Goal: Task Accomplishment & Management: Complete application form

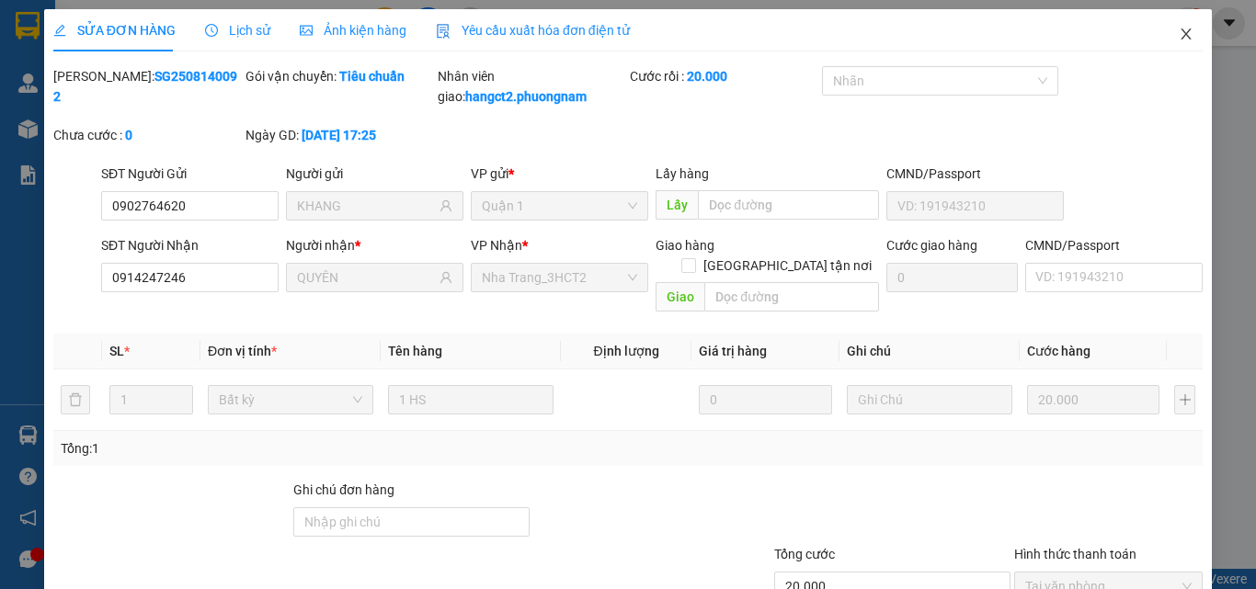
click at [1179, 34] on icon "close" at bounding box center [1186, 34] width 15 height 15
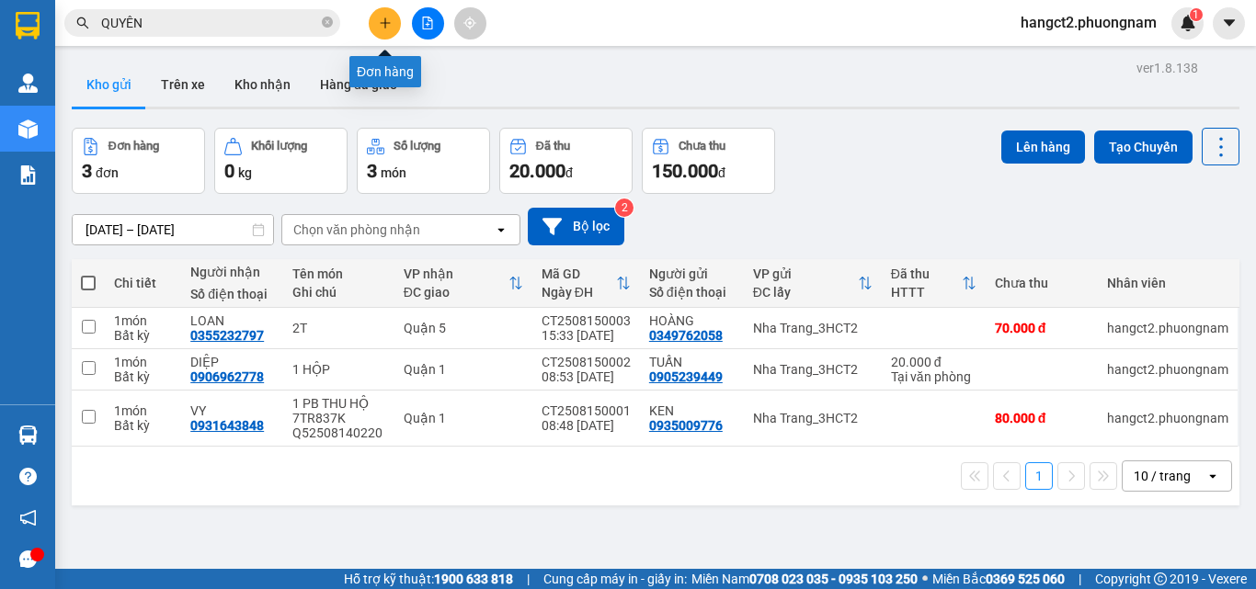
click at [360, 12] on div at bounding box center [428, 23] width 138 height 32
click at [389, 29] on icon "plus" at bounding box center [385, 23] width 13 height 13
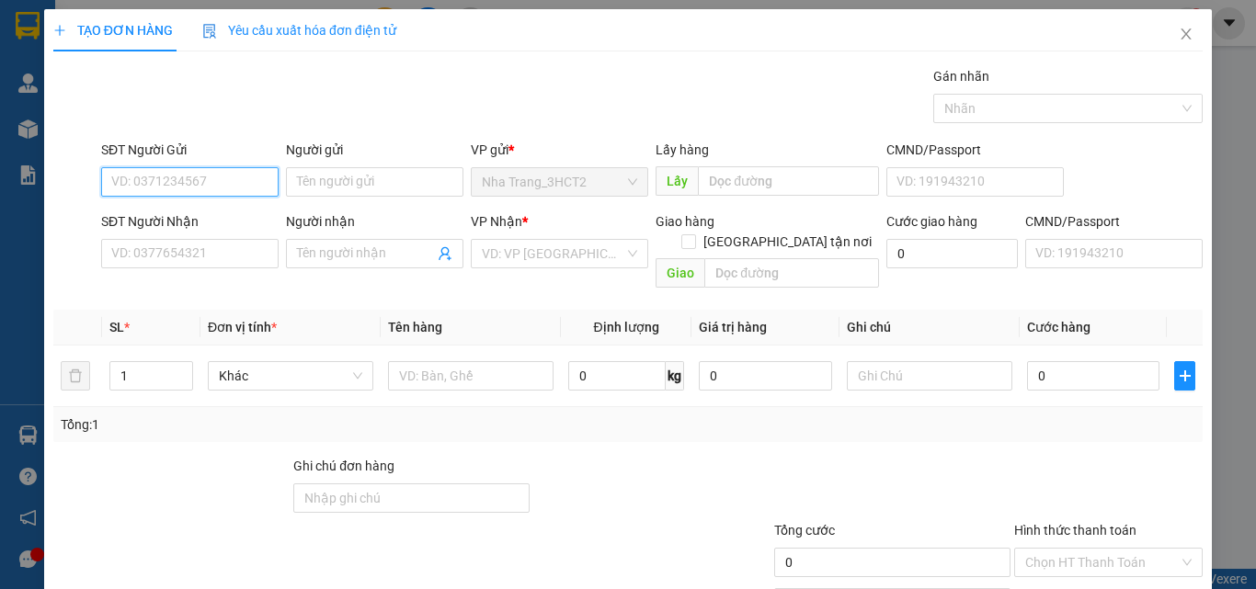
click at [213, 181] on input "SĐT Người Gửi" at bounding box center [189, 181] width 177 height 29
click at [219, 212] on div "0397864795 - TRỌNG - BÁNH MÌ GẠCH ĐỎ" at bounding box center [234, 219] width 246 height 20
type input "0397864795"
type input "TRỌNG - BÁNH MÌ GẠCH ĐỎ"
type input "0899381845"
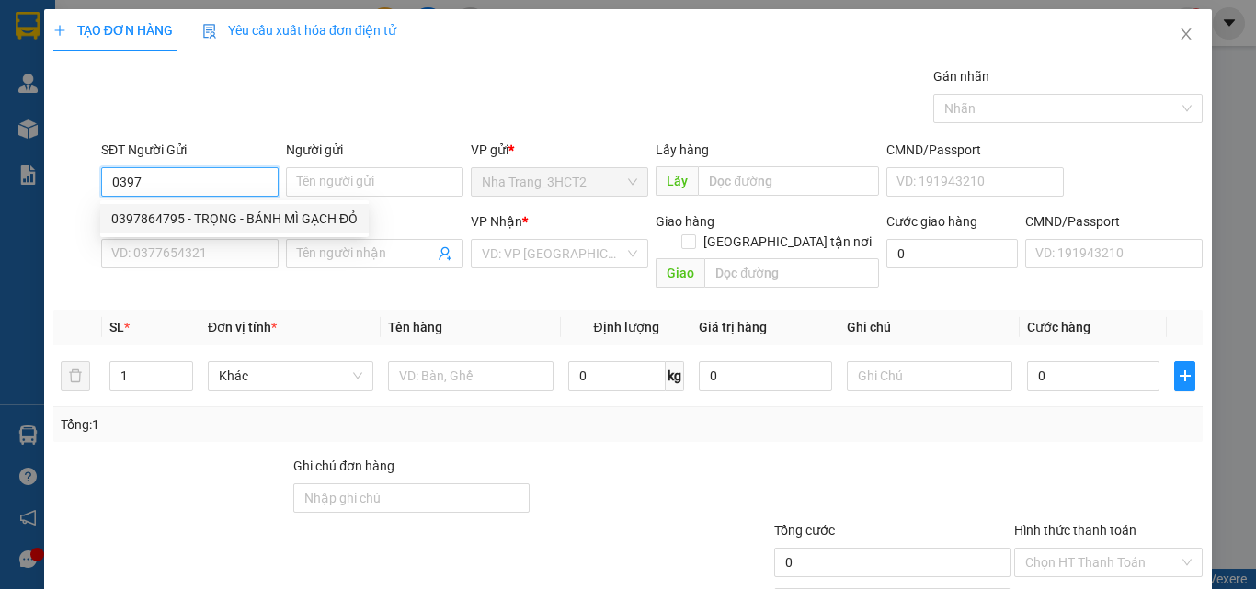
type input "NGÂN - SỐ KHÁC: 0938630800"
checkbox input "true"
type input "[STREET_ADDRESS][PERSON_NAME] (150K GTN)"
type input "150.000"
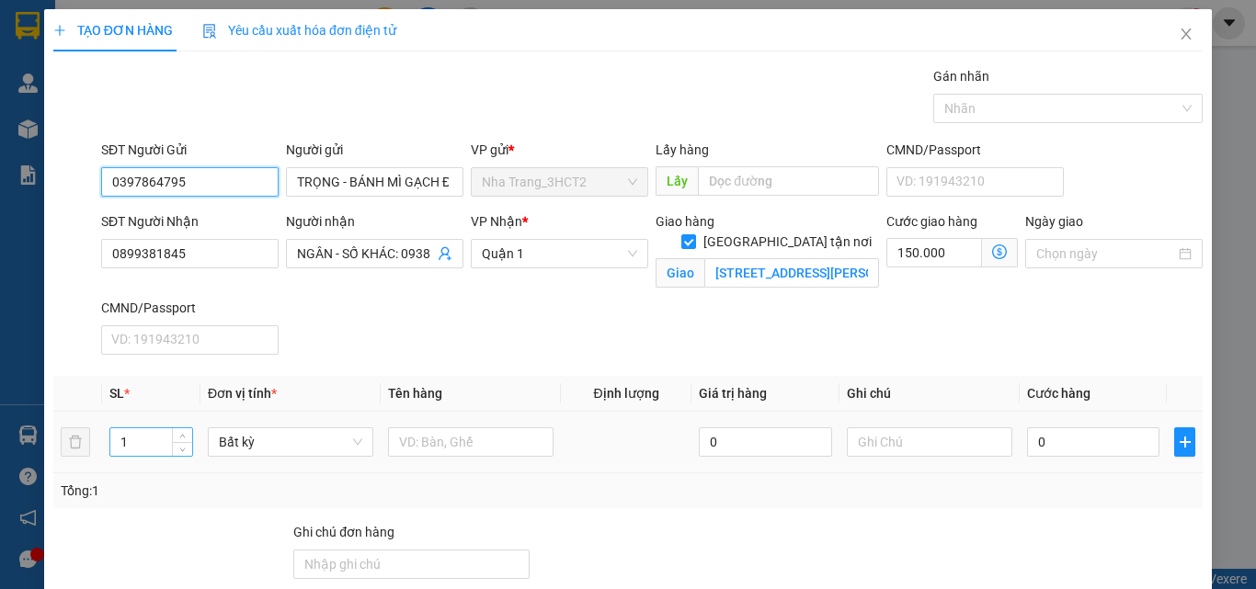
type input "0397864795"
drag, startPoint x: 151, startPoint y: 443, endPoint x: 124, endPoint y: 451, distance: 27.7
click at [125, 451] on input "1" at bounding box center [151, 442] width 82 height 28
drag, startPoint x: 146, startPoint y: 454, endPoint x: 103, endPoint y: 462, distance: 43.8
click at [103, 463] on td "13" at bounding box center [151, 443] width 98 height 62
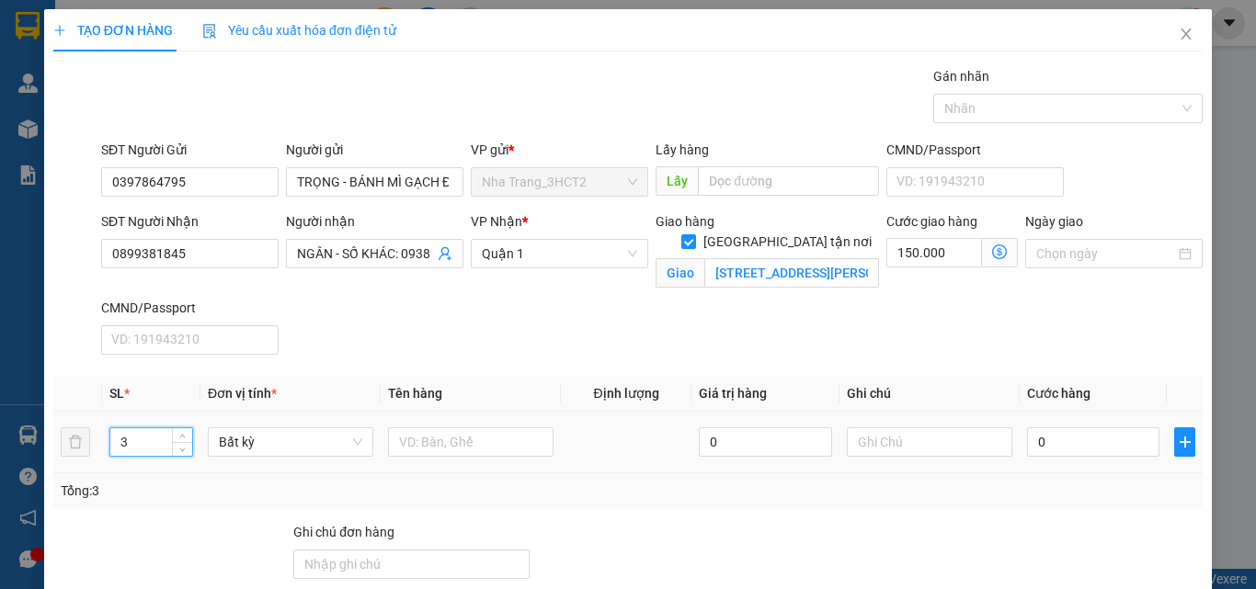
type input "3"
click at [444, 427] on div at bounding box center [471, 442] width 166 height 37
click at [445, 429] on input "text" at bounding box center [471, 442] width 166 height 29
click at [430, 436] on input "text" at bounding box center [471, 442] width 166 height 29
type input "3"
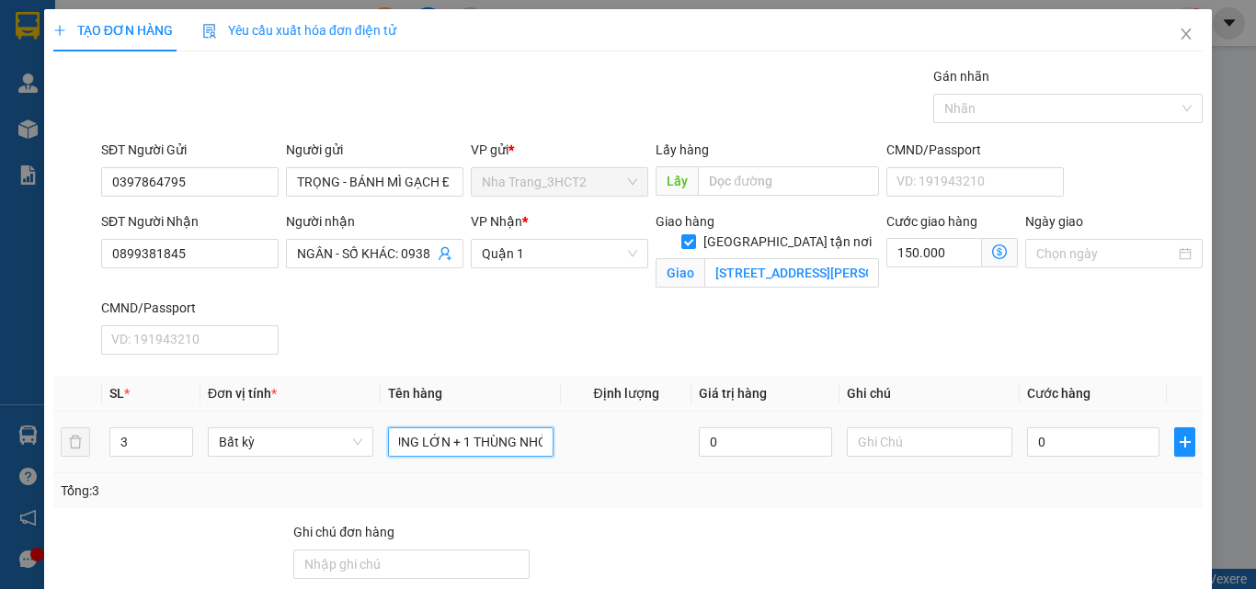
scroll to position [0, 42]
type input "2 THÙNG LỚN + 1 THÙNG NHỎ"
click at [1045, 441] on input "0" at bounding box center [1093, 442] width 132 height 29
type input "01"
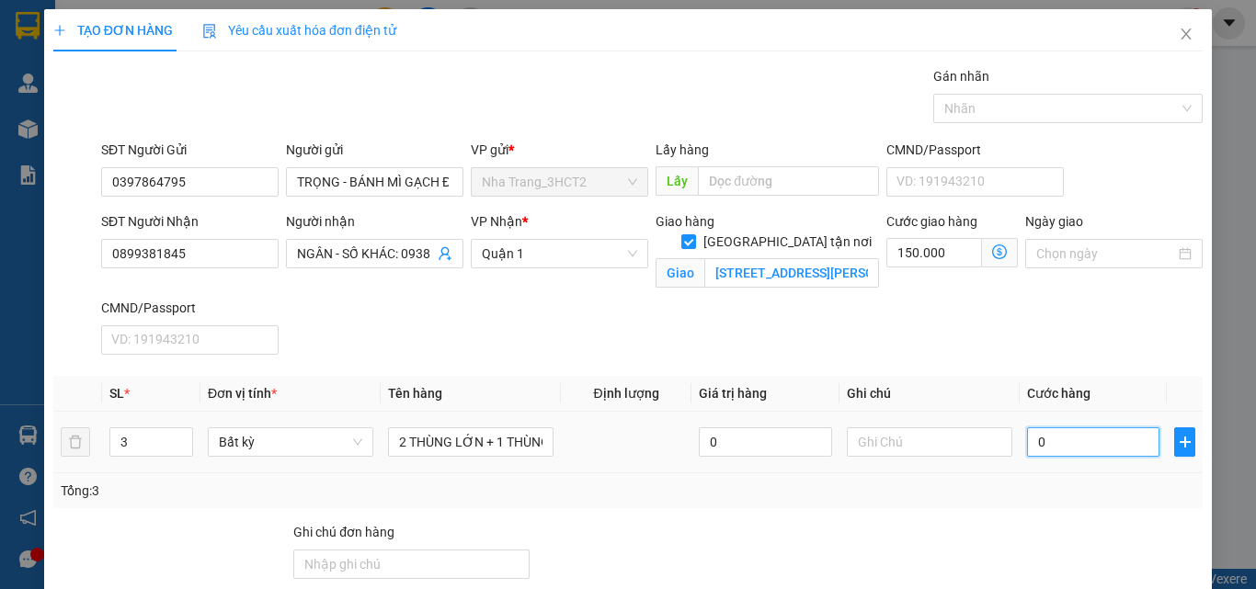
type input "150.001"
type input "014"
type input "150.014"
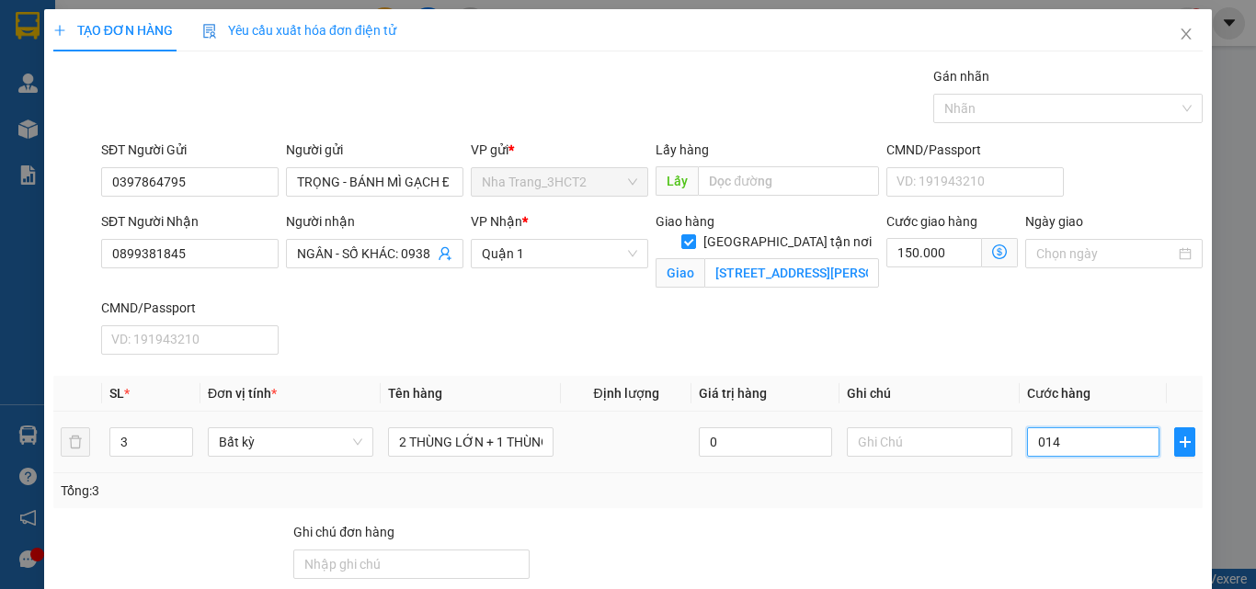
type input "0.140"
type input "150.140"
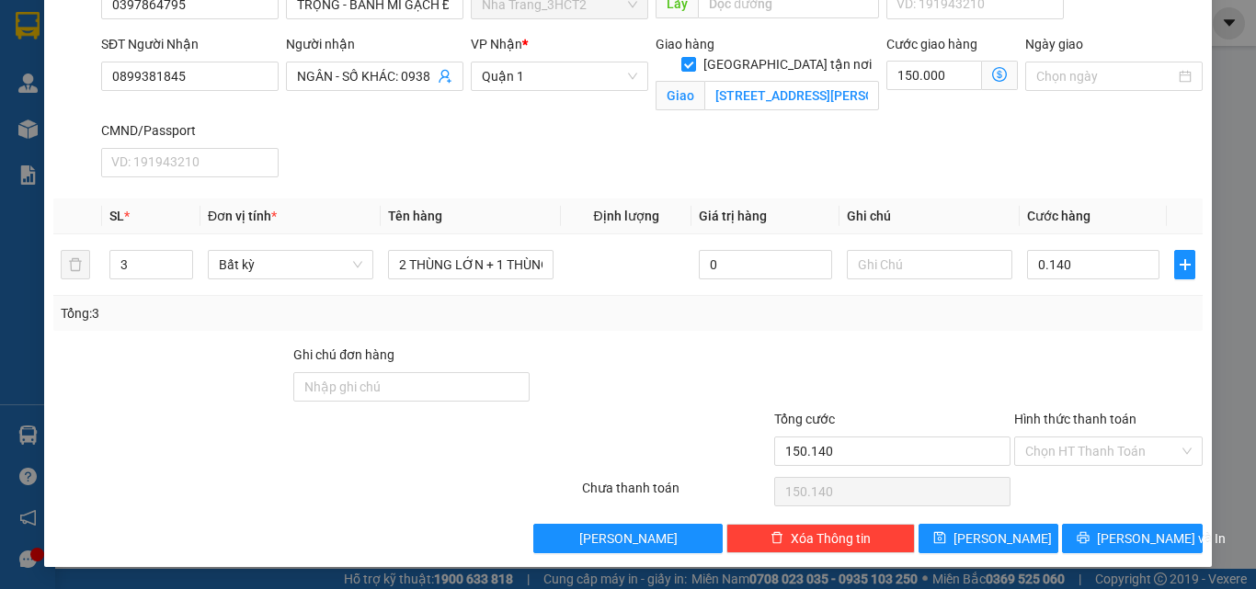
type input "140.000"
type input "290.000"
click at [1049, 467] on div "Hình thức thanh toán Chọn HT Thanh Toán" at bounding box center [1108, 441] width 189 height 64
click at [1044, 449] on input "Hình thức thanh toán" at bounding box center [1102, 452] width 154 height 28
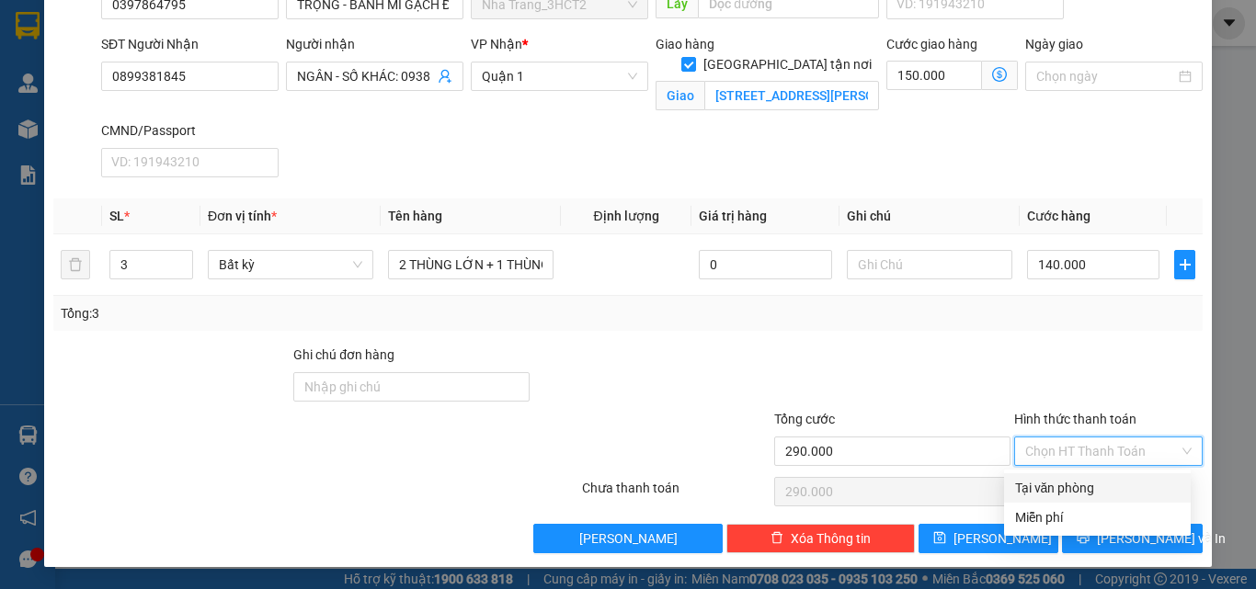
click at [1049, 480] on div "Tại văn phòng" at bounding box center [1097, 488] width 165 height 20
type input "0"
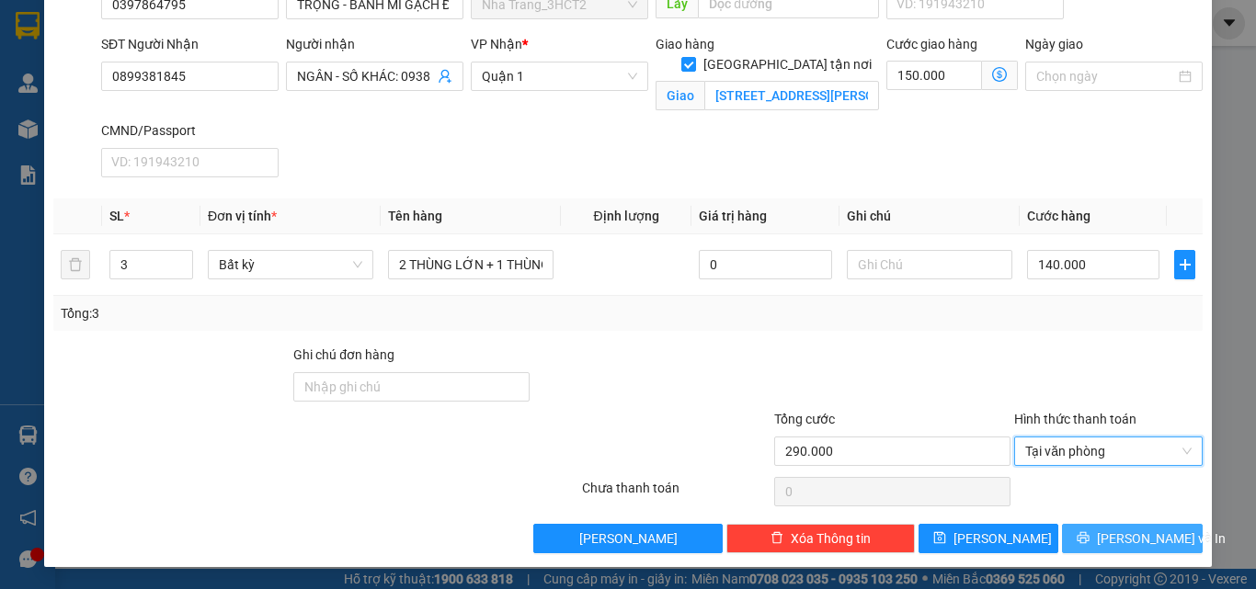
click at [1089, 533] on icon "printer" at bounding box center [1084, 538] width 12 height 12
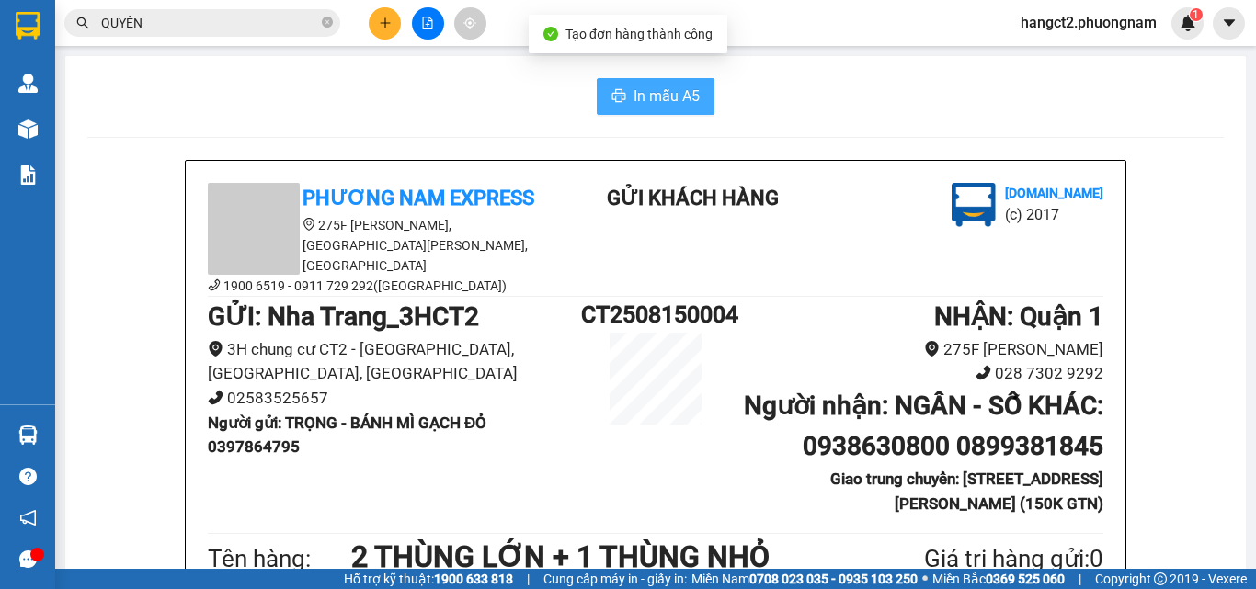
click at [623, 94] on button "In mẫu A5" at bounding box center [656, 96] width 118 height 37
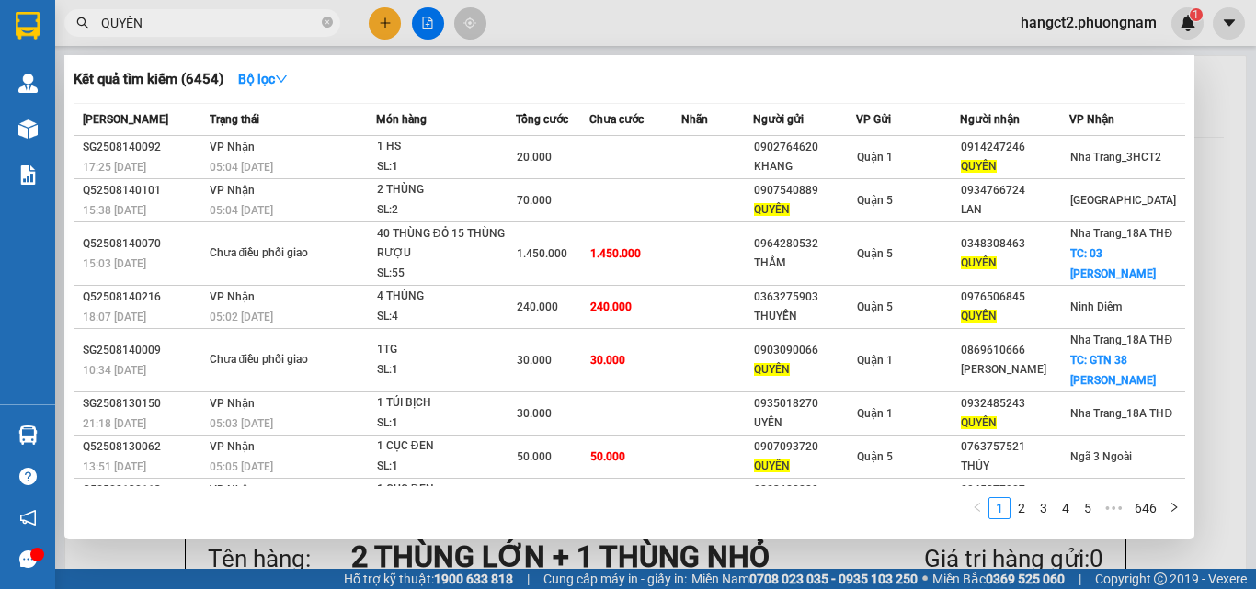
click at [238, 25] on input "QUYÊN" at bounding box center [209, 23] width 217 height 20
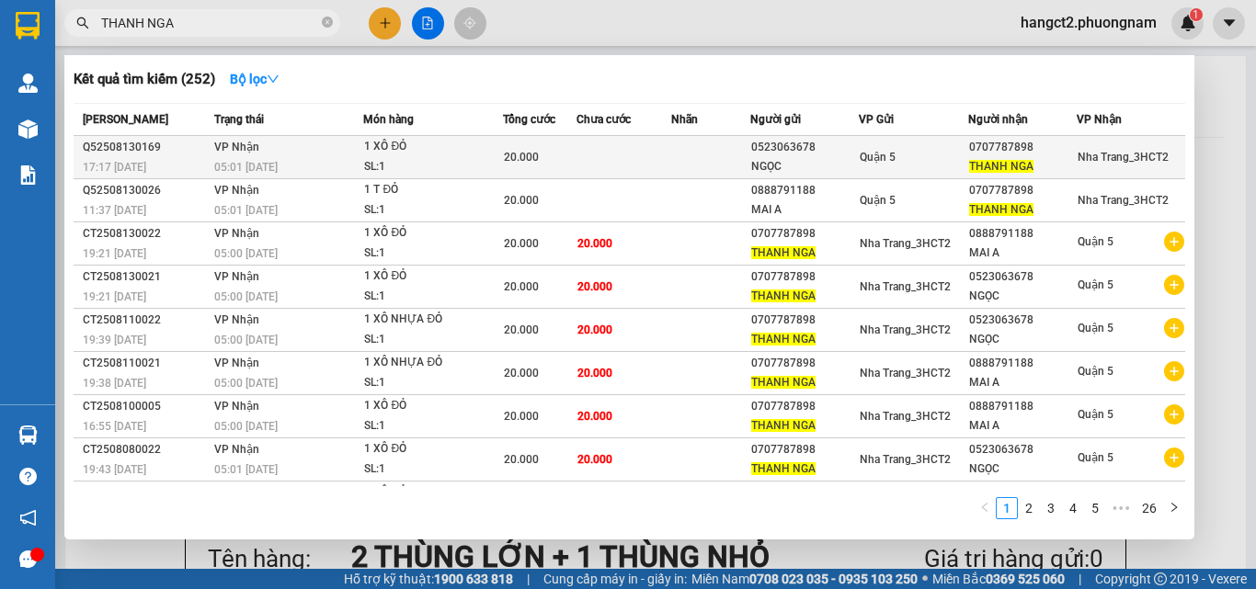
type input "THANH NGA"
click at [687, 163] on td at bounding box center [710, 157] width 78 height 43
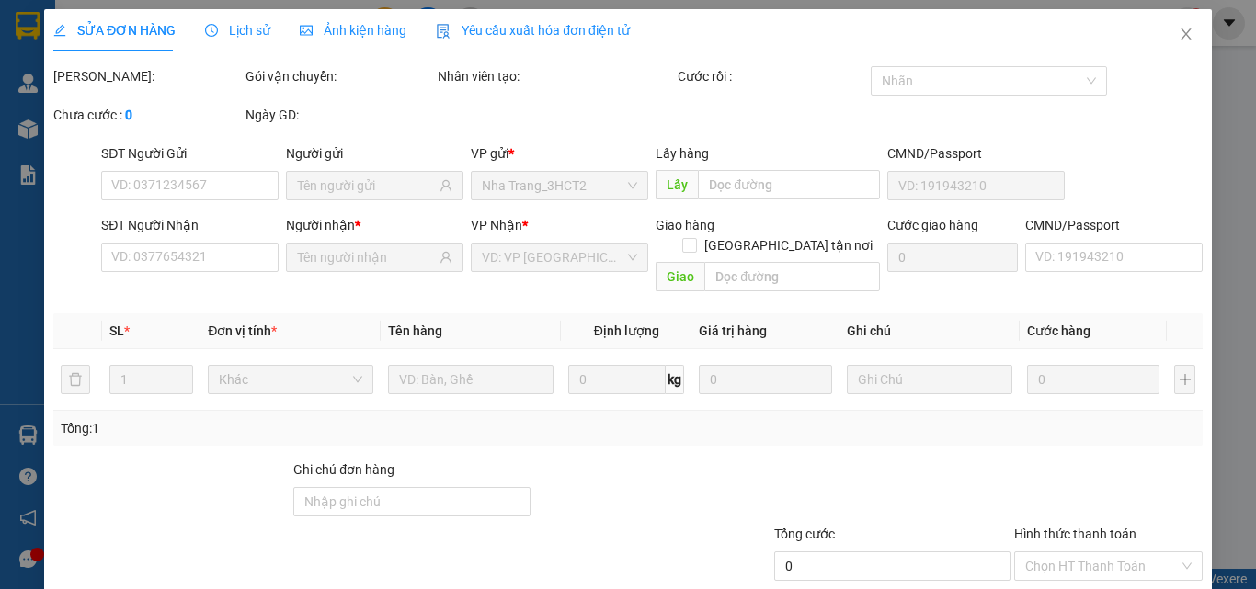
type input "0523063678"
type input "NGỌC"
type input "0707787898"
type input "THANH NGA"
type input "20.000"
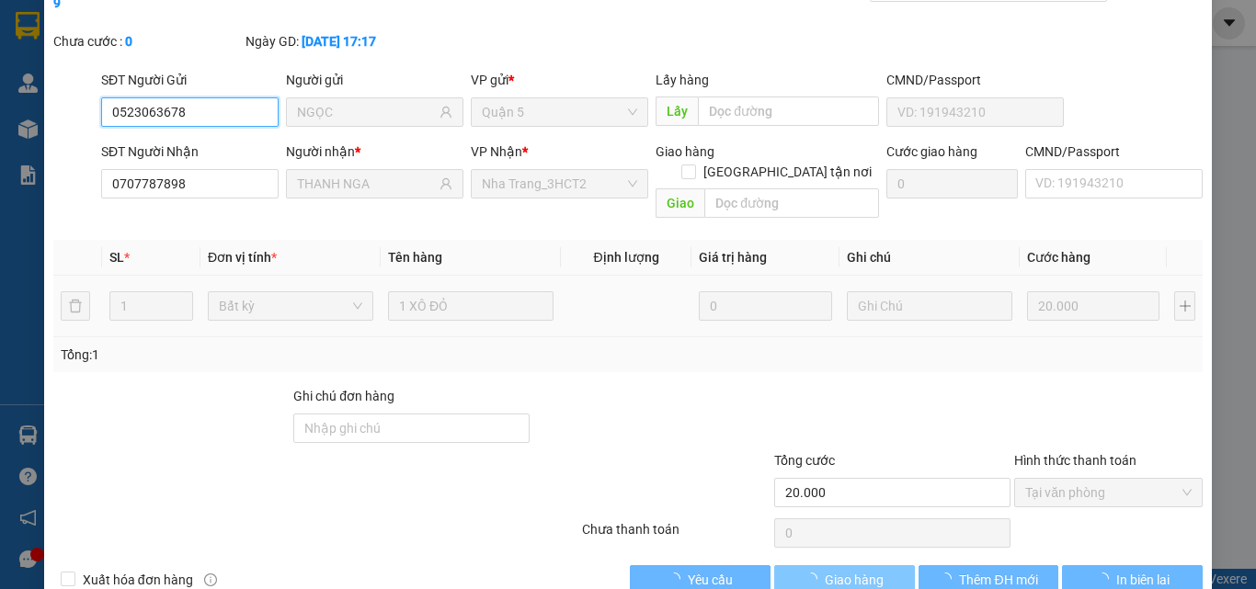
scroll to position [95, 0]
click at [792, 565] on button "Giao hàng" at bounding box center [844, 579] width 141 height 29
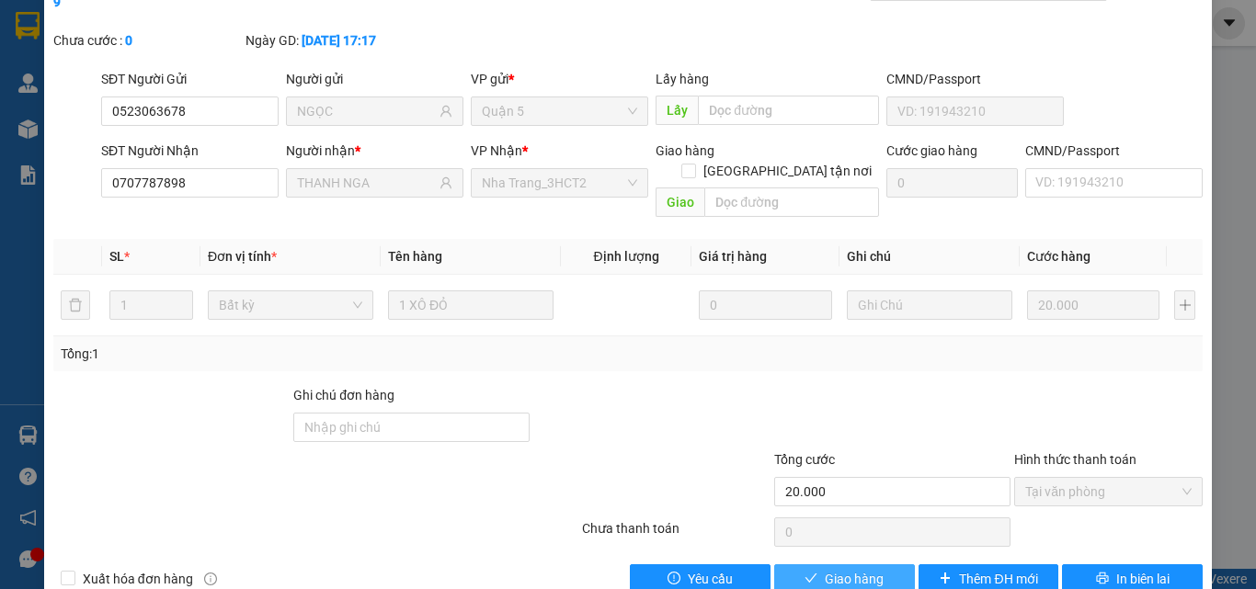
click at [794, 565] on button "Giao hàng" at bounding box center [844, 579] width 141 height 29
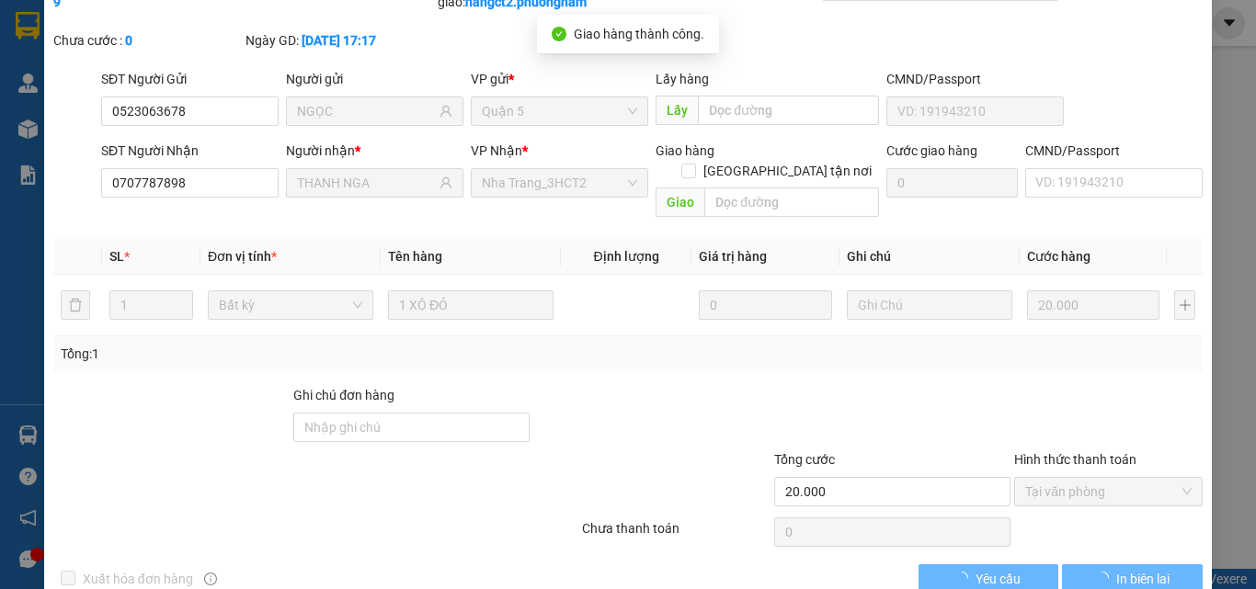
scroll to position [0, 0]
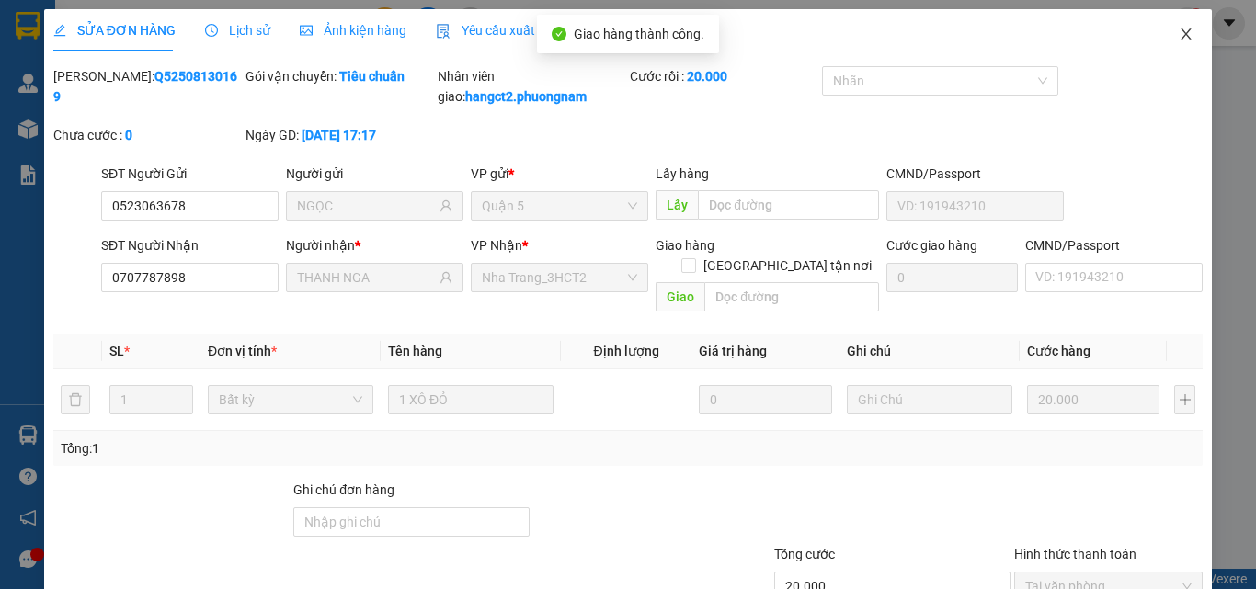
click at [1179, 32] on icon "close" at bounding box center [1186, 34] width 15 height 15
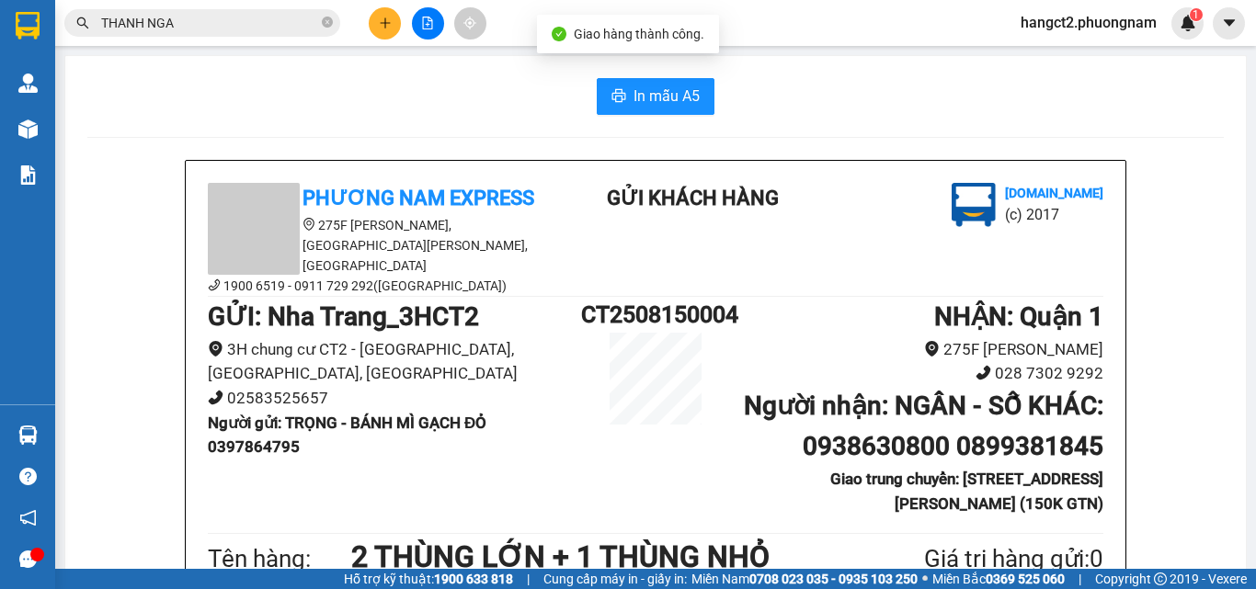
click at [238, 19] on input "THANH NGA" at bounding box center [209, 23] width 217 height 20
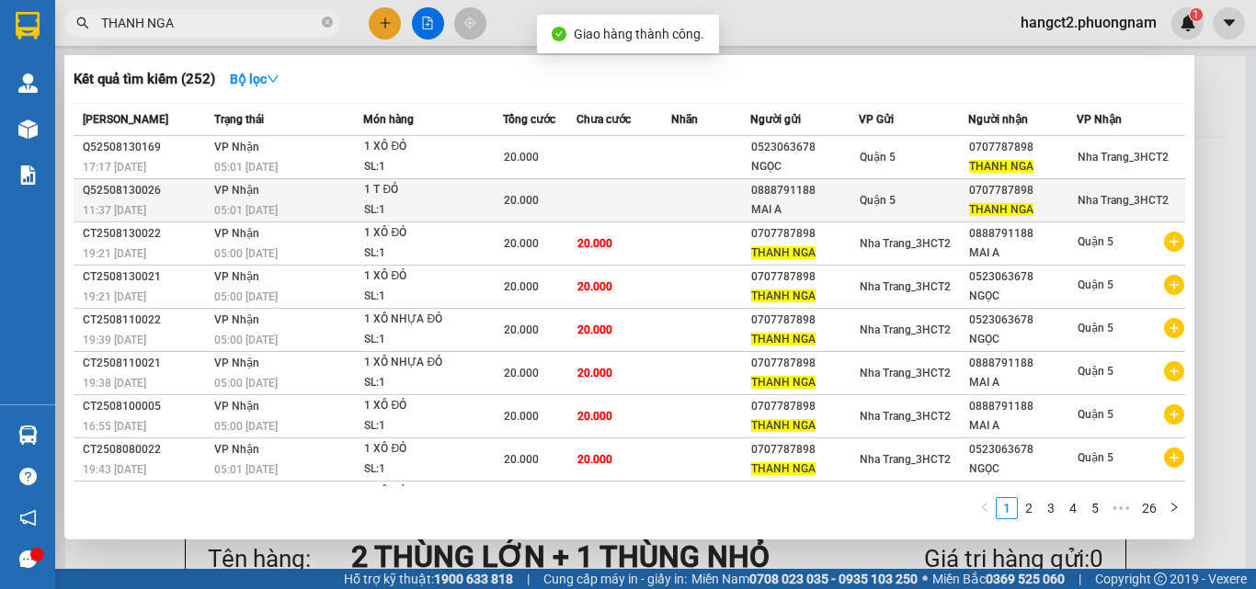
click at [423, 212] on div "SL: 1" at bounding box center [433, 210] width 138 height 20
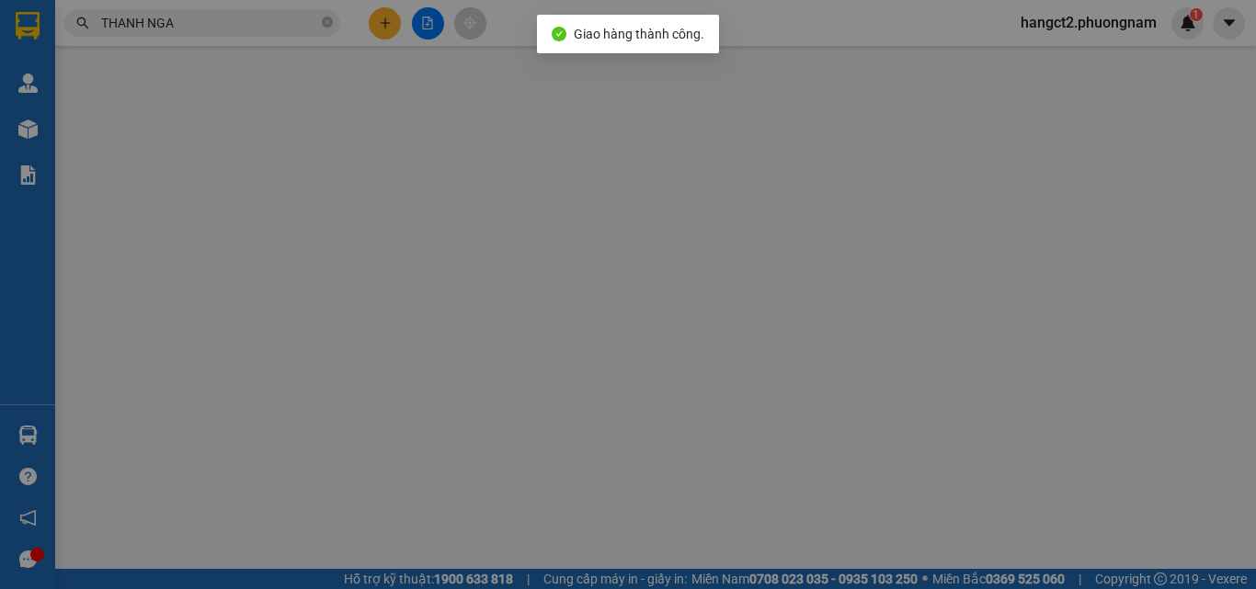
type input "0888791188"
type input "MAI A"
type input "0707787898"
type input "THANH NGA"
type input "20.000"
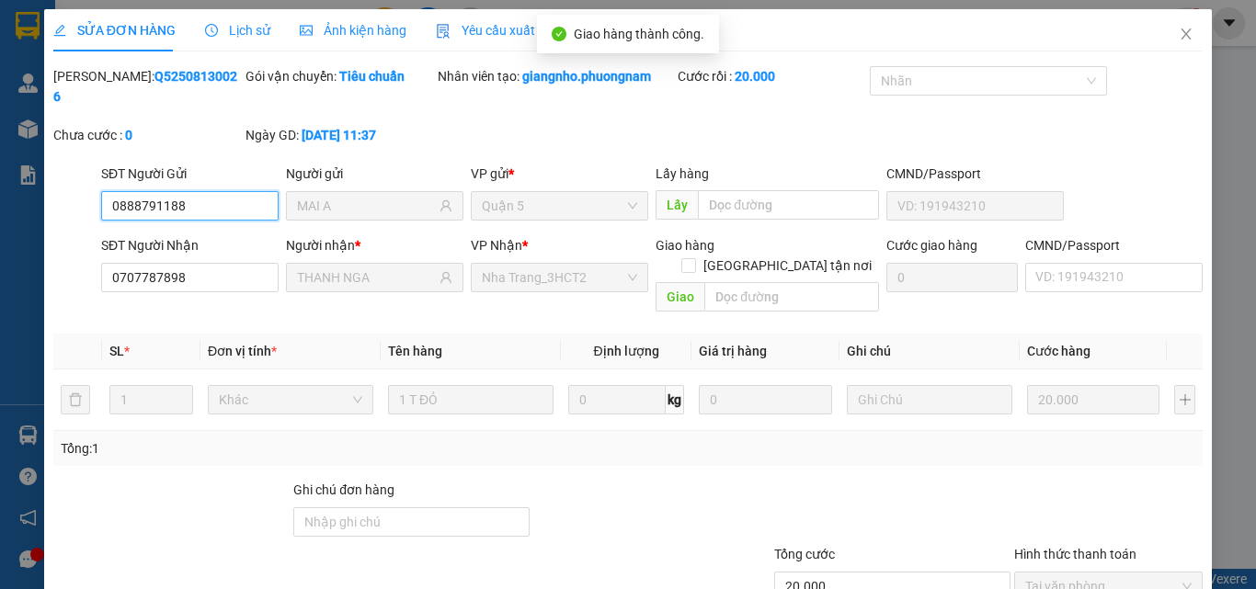
scroll to position [95, 0]
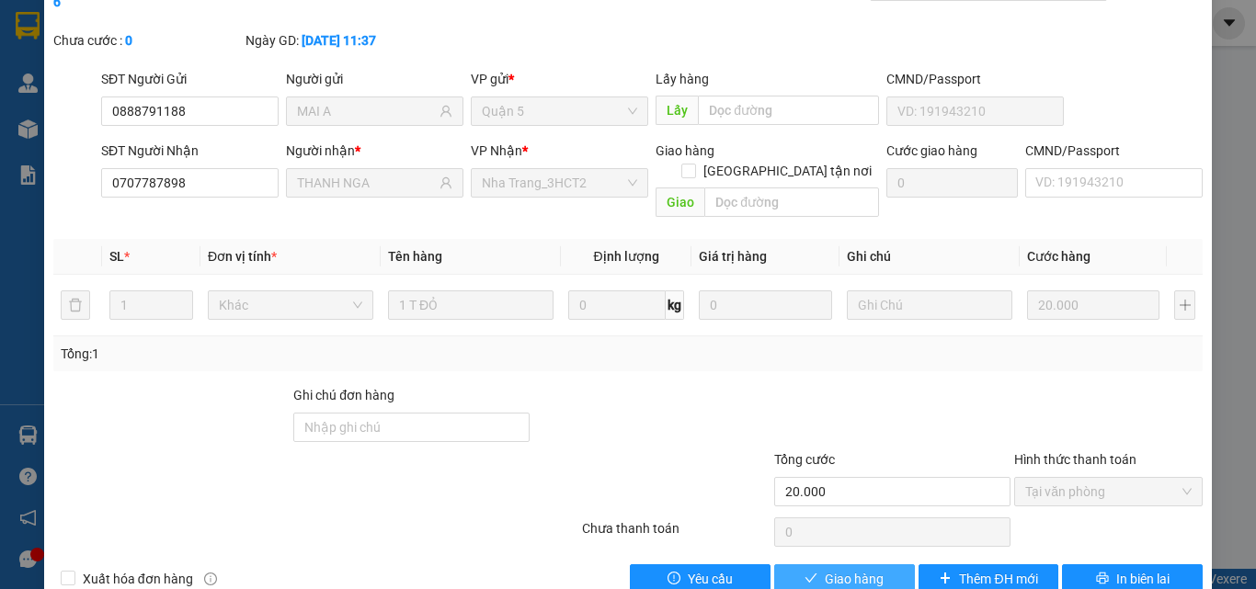
click at [870, 569] on span "Giao hàng" at bounding box center [854, 579] width 59 height 20
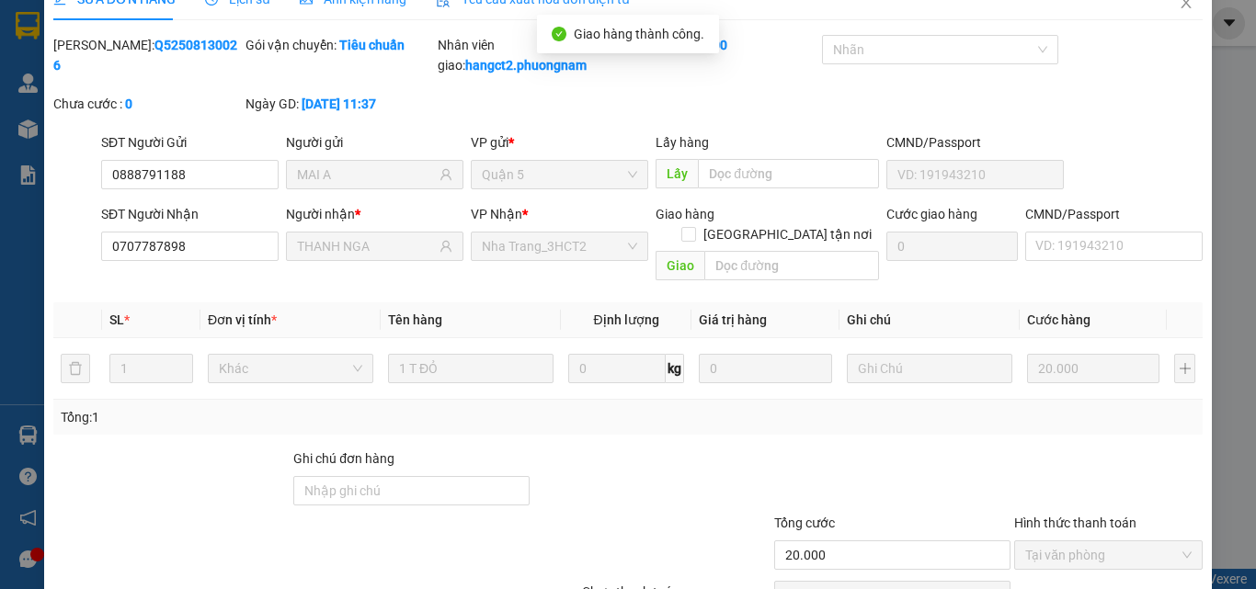
scroll to position [0, 0]
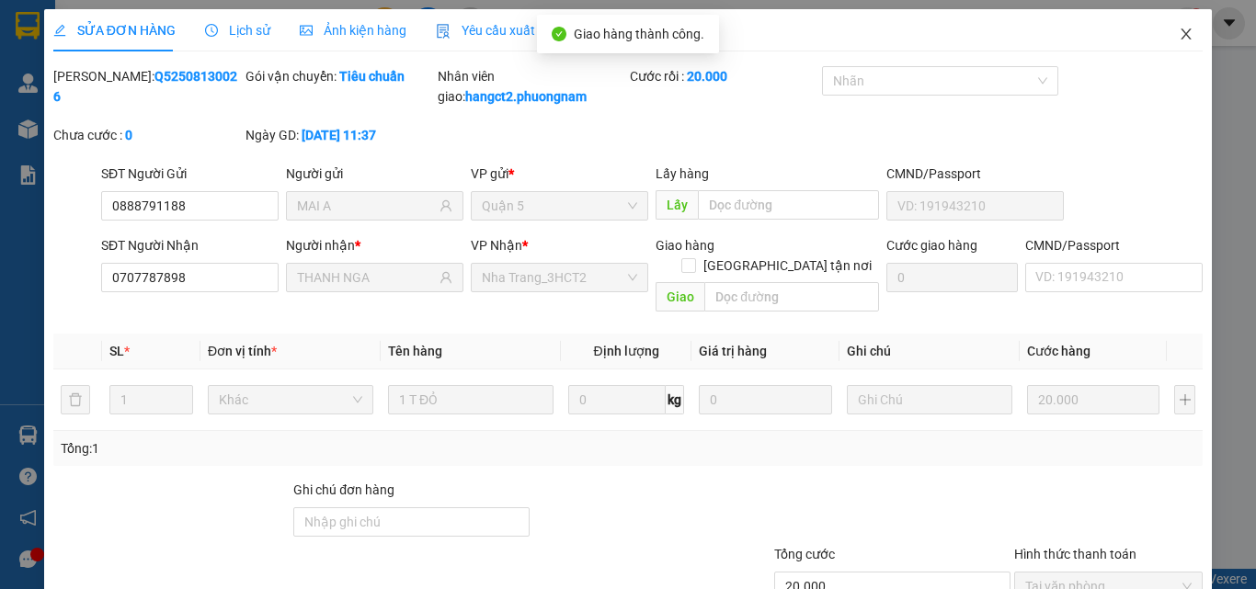
click at [1179, 31] on icon "close" at bounding box center [1186, 34] width 15 height 15
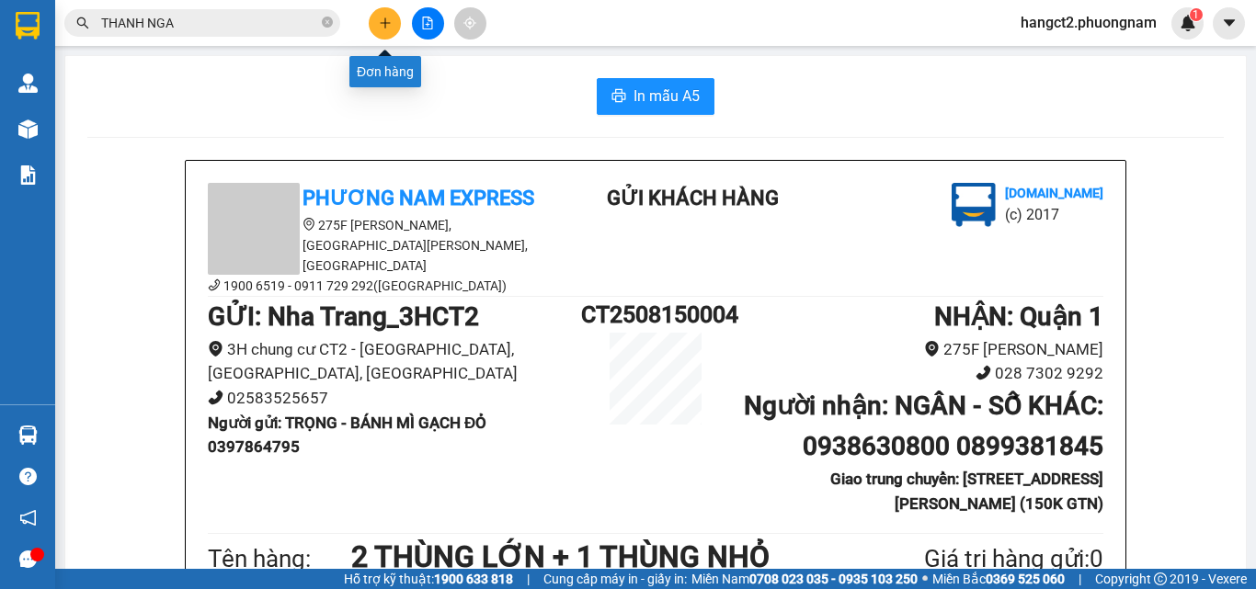
click at [391, 28] on icon "plus" at bounding box center [385, 23] width 13 height 13
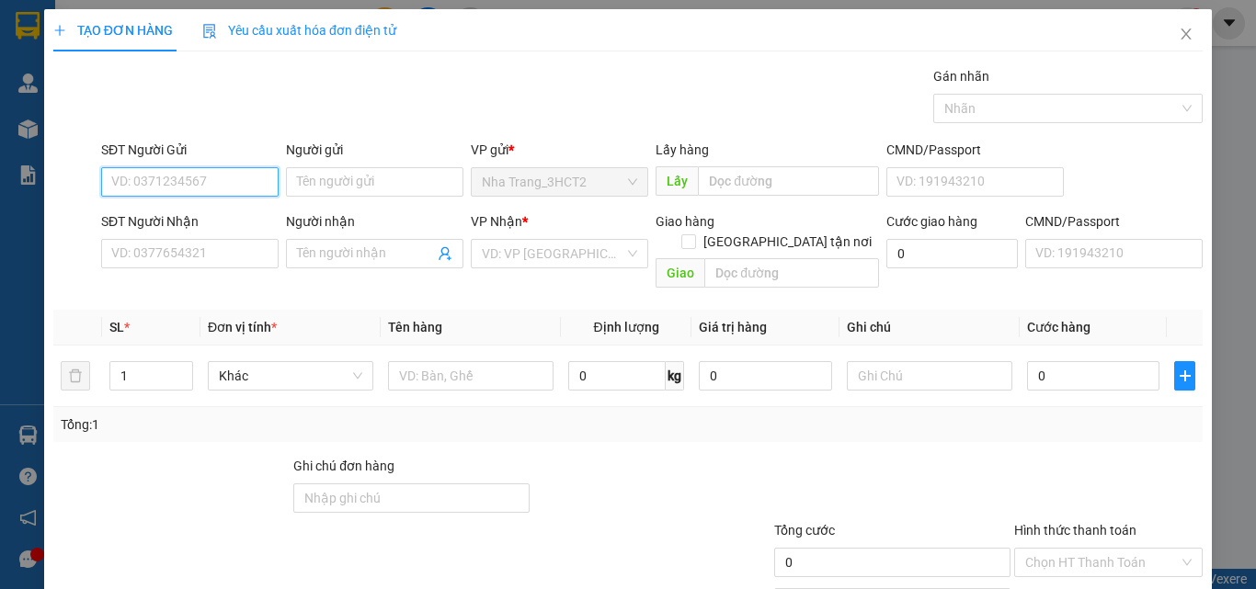
click at [162, 172] on input "SĐT Người Gửi" at bounding box center [189, 181] width 177 height 29
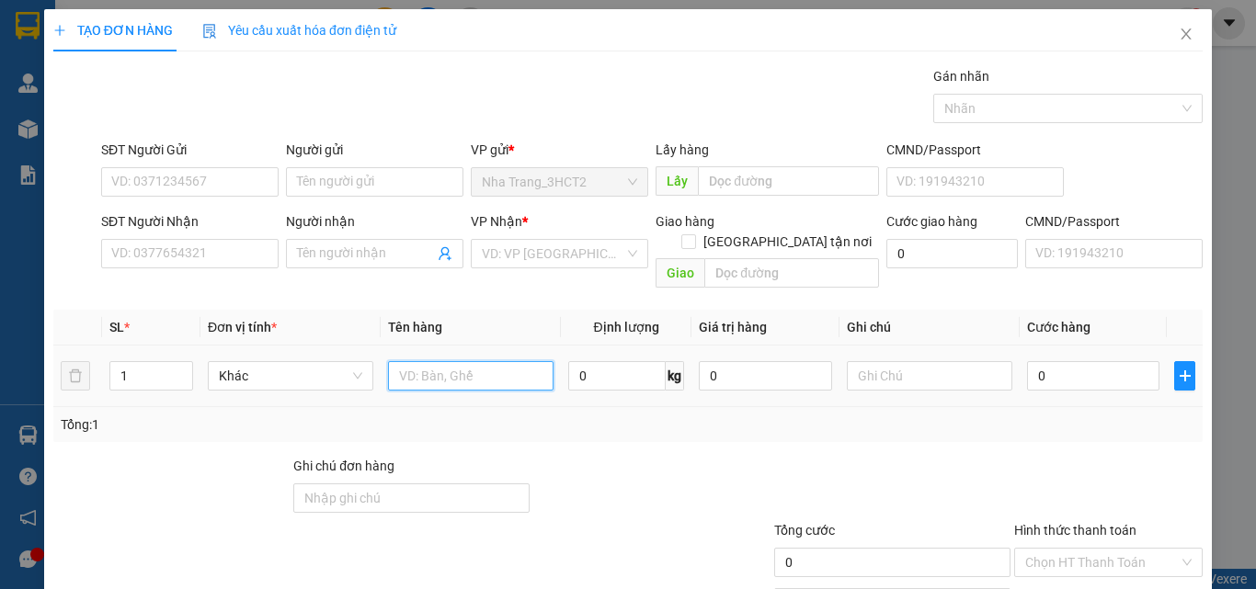
click at [452, 361] on input "text" at bounding box center [471, 375] width 166 height 29
type input "1 BỌC ĐỒ"
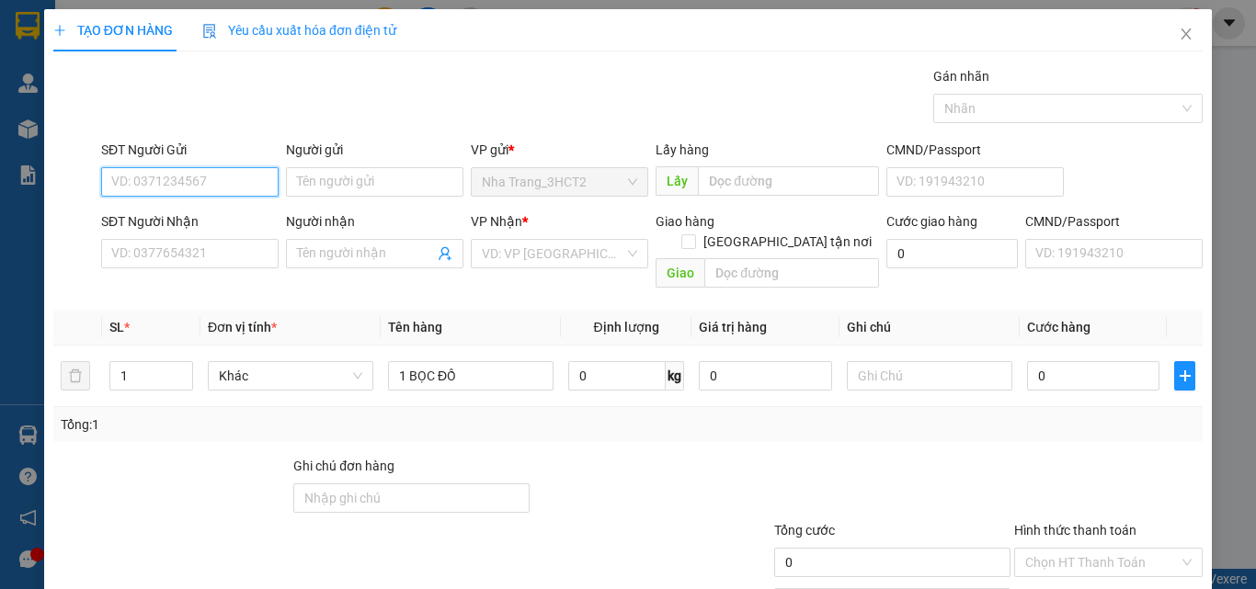
click at [131, 175] on input "SĐT Người Gửi" at bounding box center [189, 181] width 177 height 29
click at [190, 215] on div "0944439295 - CÔ AN" at bounding box center [188, 219] width 154 height 20
type input "0944439295"
type input "CÔ AN"
type input "0978138879"
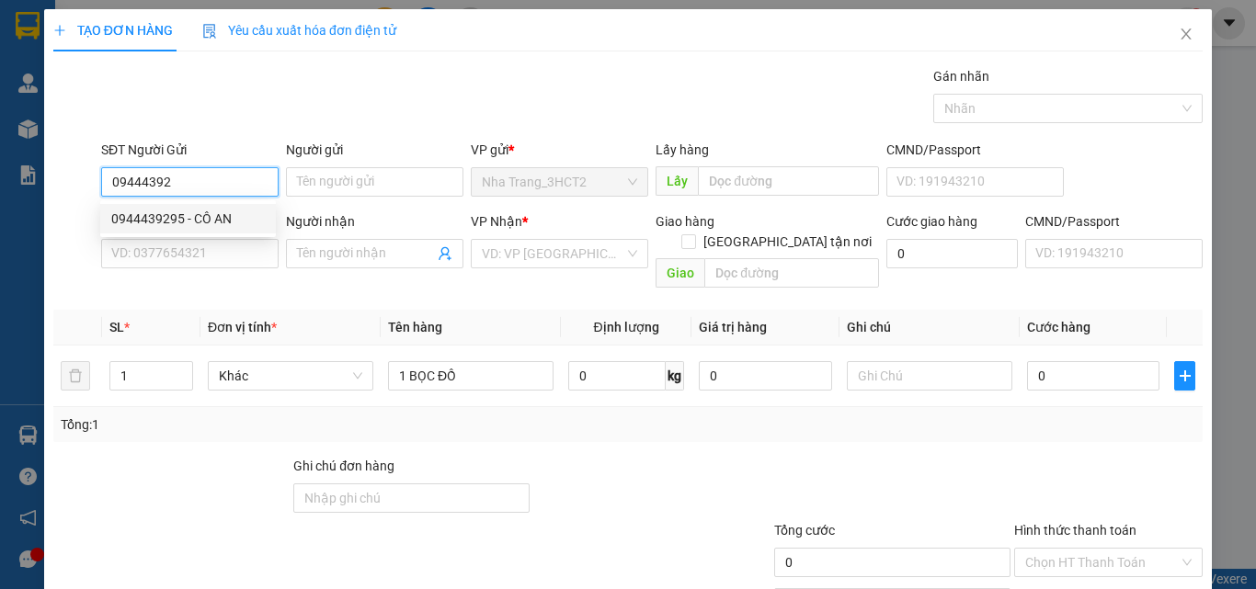
type input "HƯƠNG"
checkbox input "true"
type input "SẢNH B1, CĂN S1, 21, 09 CHUNG CƯ RIVER SIDE SỐ [STREET_ADDRESS] (GTN:90)"
type input "90.000"
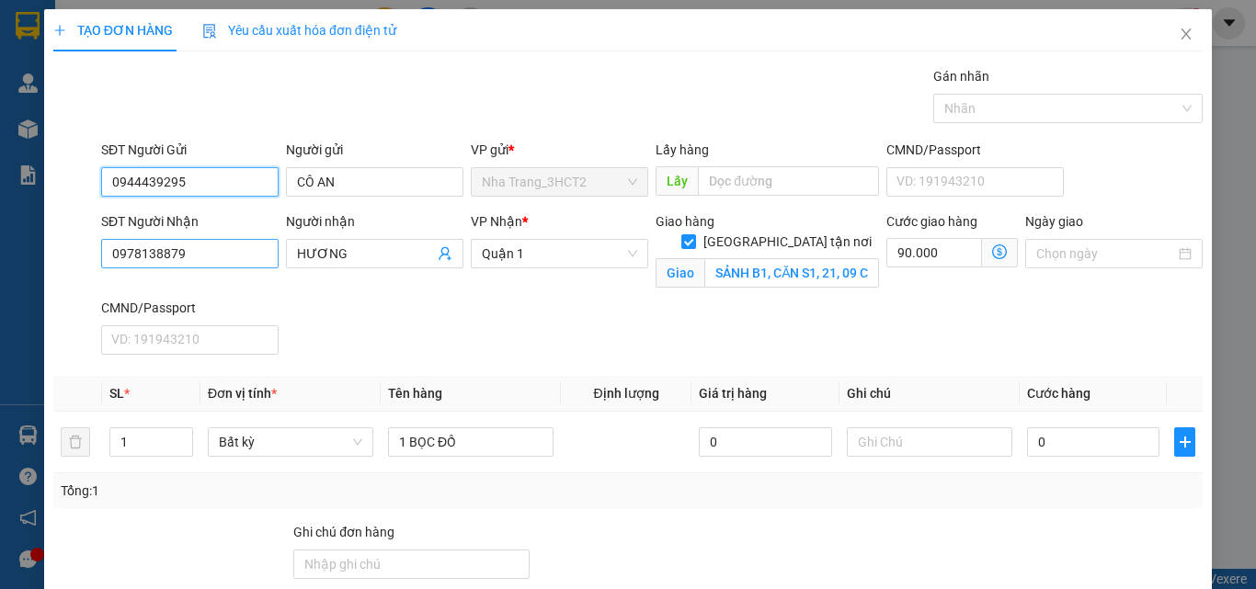
type input "0944439295"
click at [192, 253] on input "0978138879" at bounding box center [189, 253] width 177 height 29
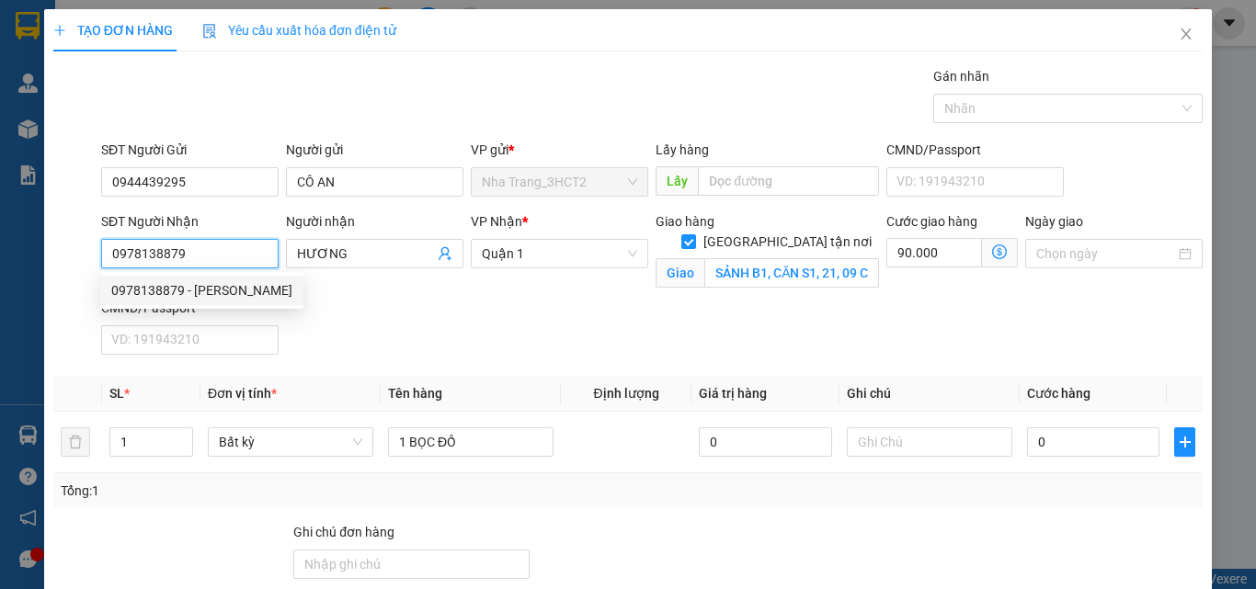
click at [192, 253] on input "0978138879" at bounding box center [189, 253] width 177 height 29
type input "0347849474"
click at [208, 290] on div "0347849474 - UYÊN" at bounding box center [188, 290] width 154 height 20
type input "UYÊN"
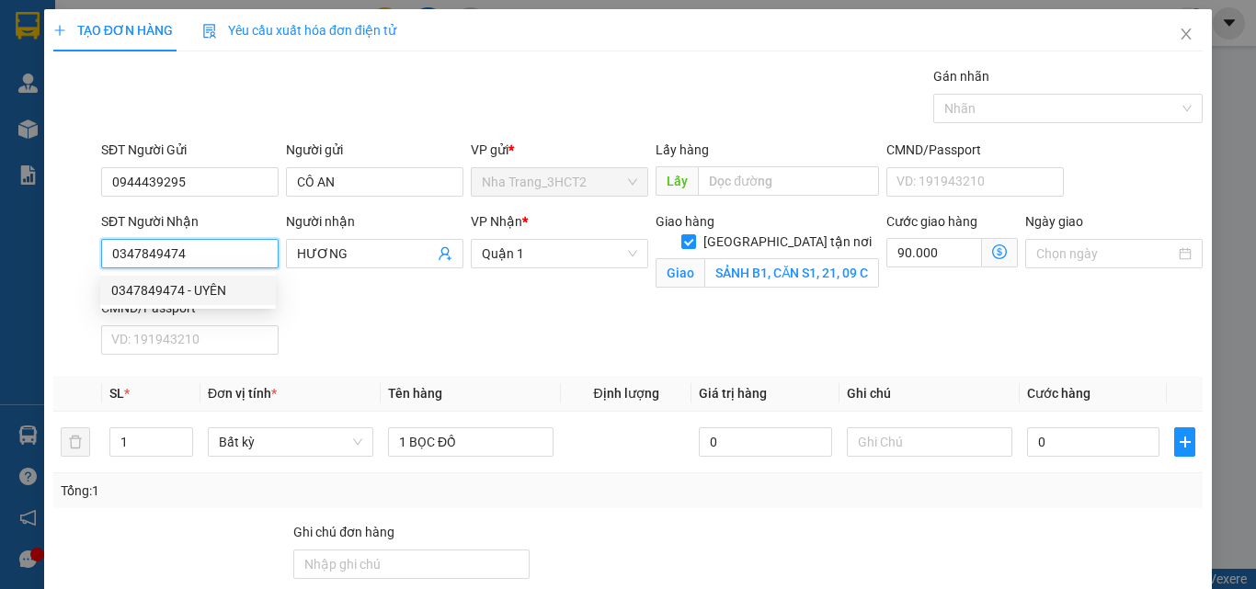
type input "227 XÓM CHIẾU, [GEOGRAPHIC_DATA], [GEOGRAPHIC_DATA] (GTN 40)"
type input "40.000"
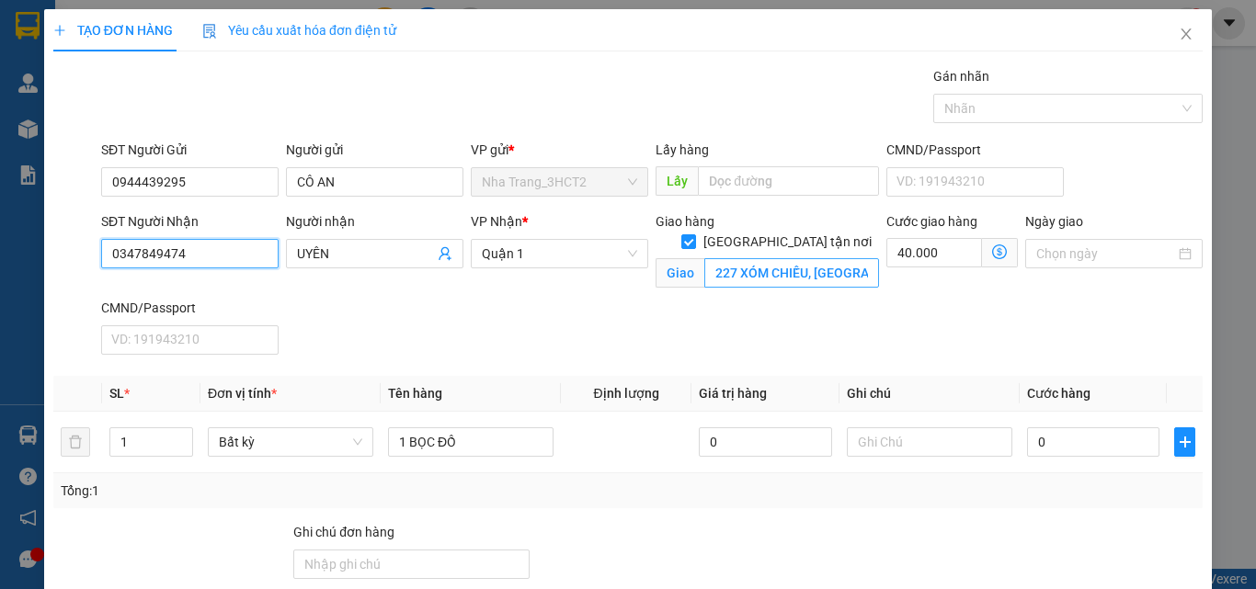
type input "0347849474"
click at [704, 258] on input "227 XÓM CHIẾU, [GEOGRAPHIC_DATA], [GEOGRAPHIC_DATA] (GTN 40)" at bounding box center [791, 272] width 175 height 29
click at [708, 258] on input "227 XÓM CHIẾU, [GEOGRAPHIC_DATA], [GEOGRAPHIC_DATA] (GTN 40)" at bounding box center [791, 272] width 175 height 29
click at [982, 244] on span at bounding box center [1000, 252] width 36 height 29
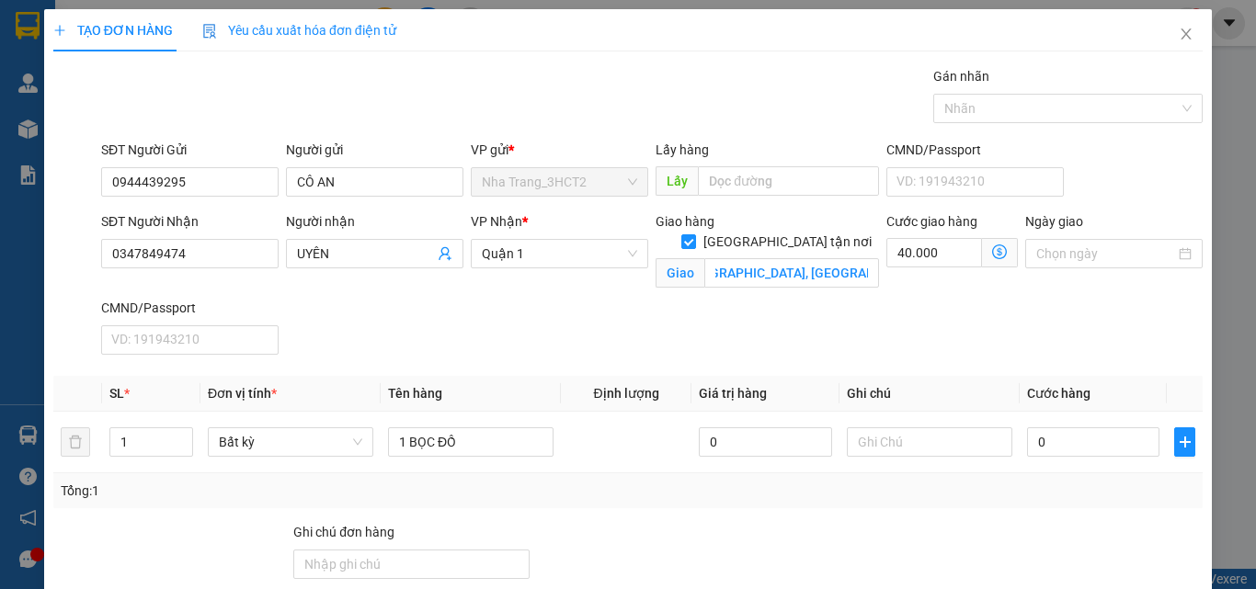
scroll to position [0, 0]
click at [992, 247] on icon "dollar-circle" at bounding box center [999, 252] width 15 height 15
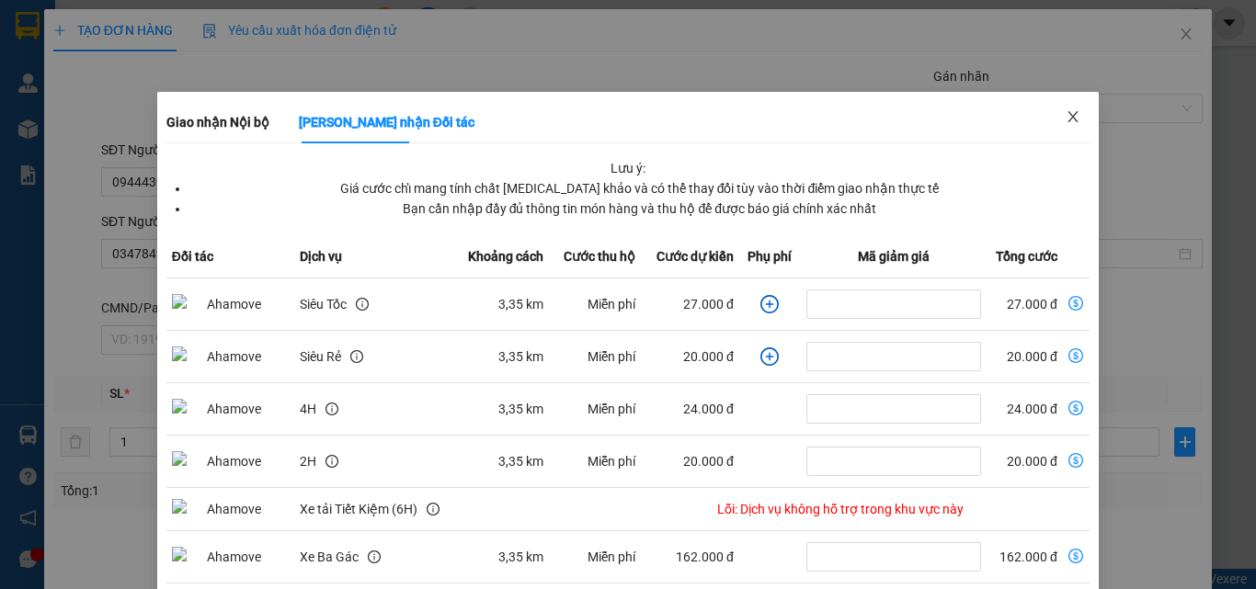
click at [1066, 120] on icon "close" at bounding box center [1073, 116] width 15 height 15
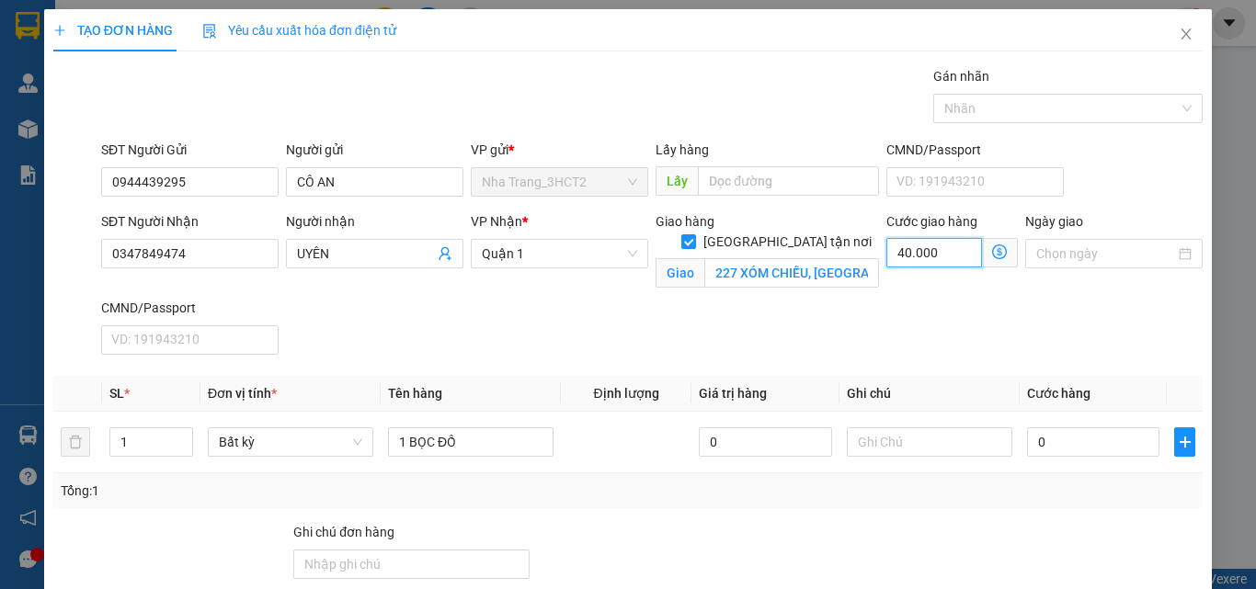
click at [916, 248] on input "40.000" at bounding box center [934, 252] width 96 height 29
type input "5"
type input "50"
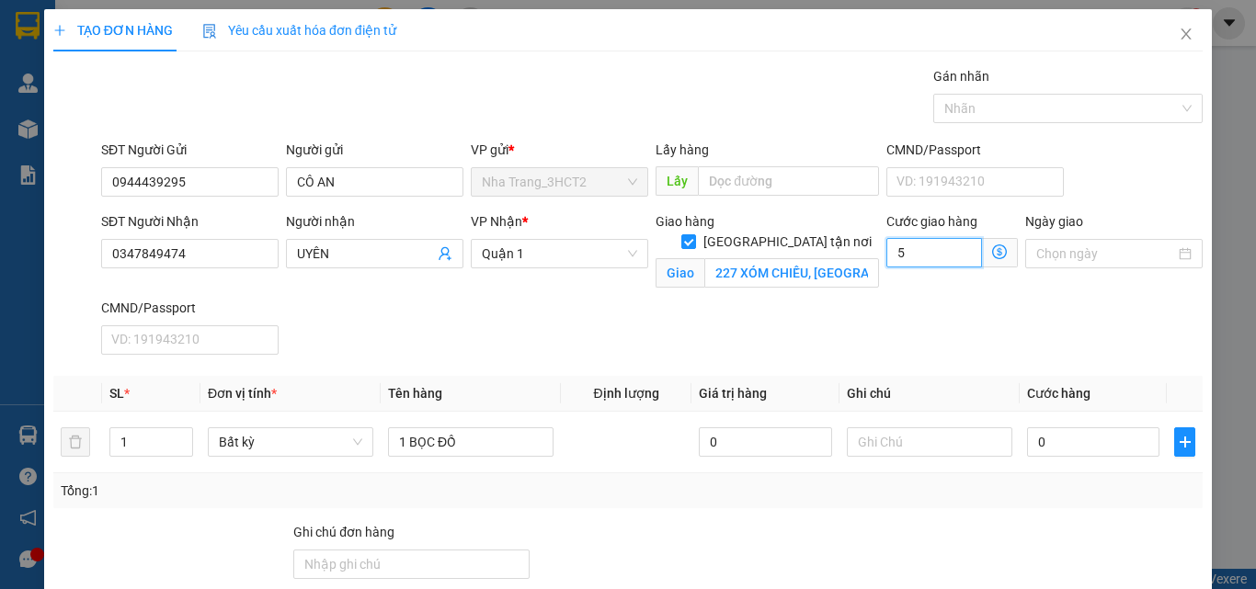
type input "50"
type input "50.000"
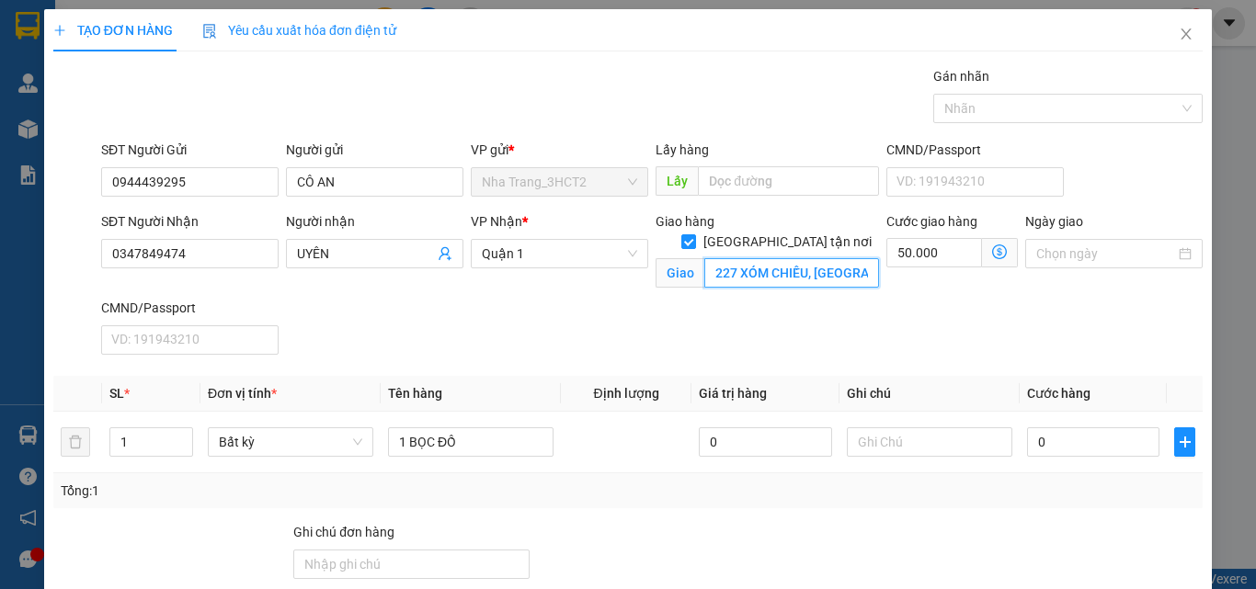
click at [836, 258] on input "227 XÓM CHIẾU, [GEOGRAPHIC_DATA], [GEOGRAPHIC_DATA] (GTN 40)" at bounding box center [791, 272] width 175 height 29
type input "227 XÓM CHIẾU, PHƯỜNG 15, [GEOGRAPHIC_DATA] (GTN: 50)"
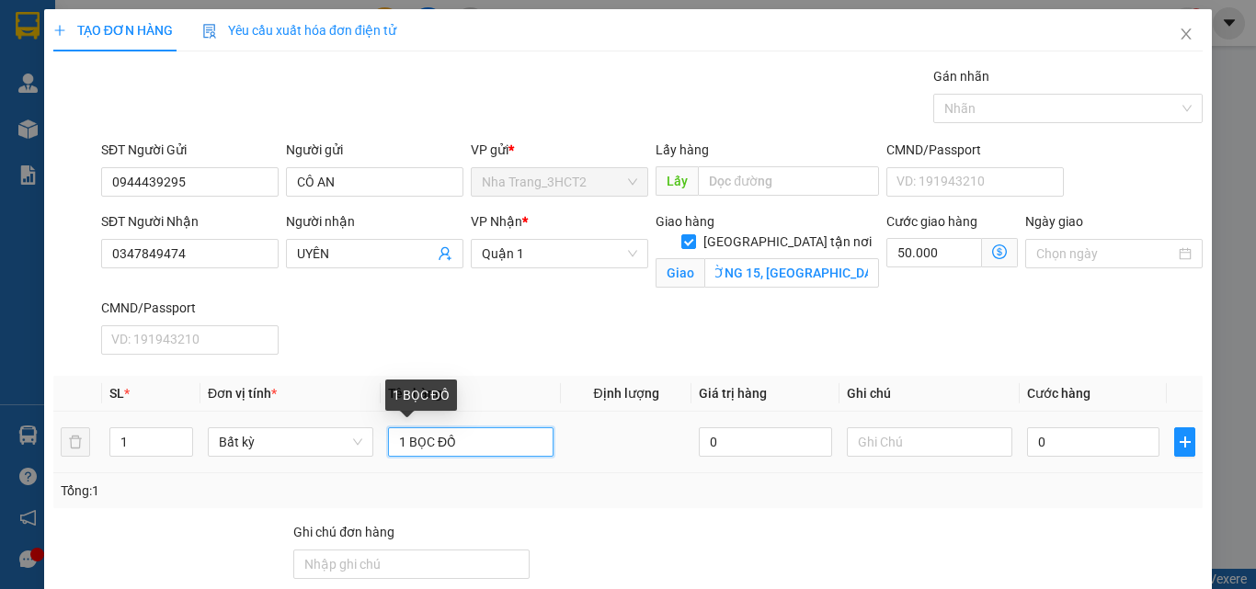
click at [432, 443] on input "1 BỌC ĐỒ" at bounding box center [471, 442] width 166 height 29
type input "1 KIỆN BỌC ĐỒ"
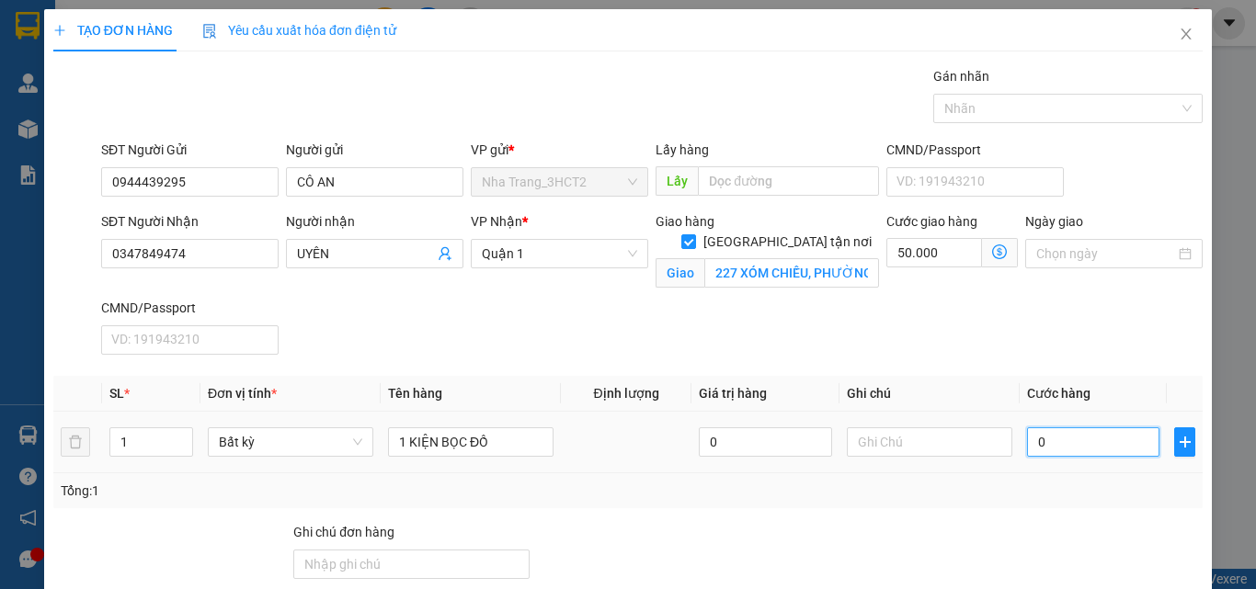
click at [1072, 447] on input "0" at bounding box center [1093, 442] width 132 height 29
type input "4"
type input "50.004"
type input "40"
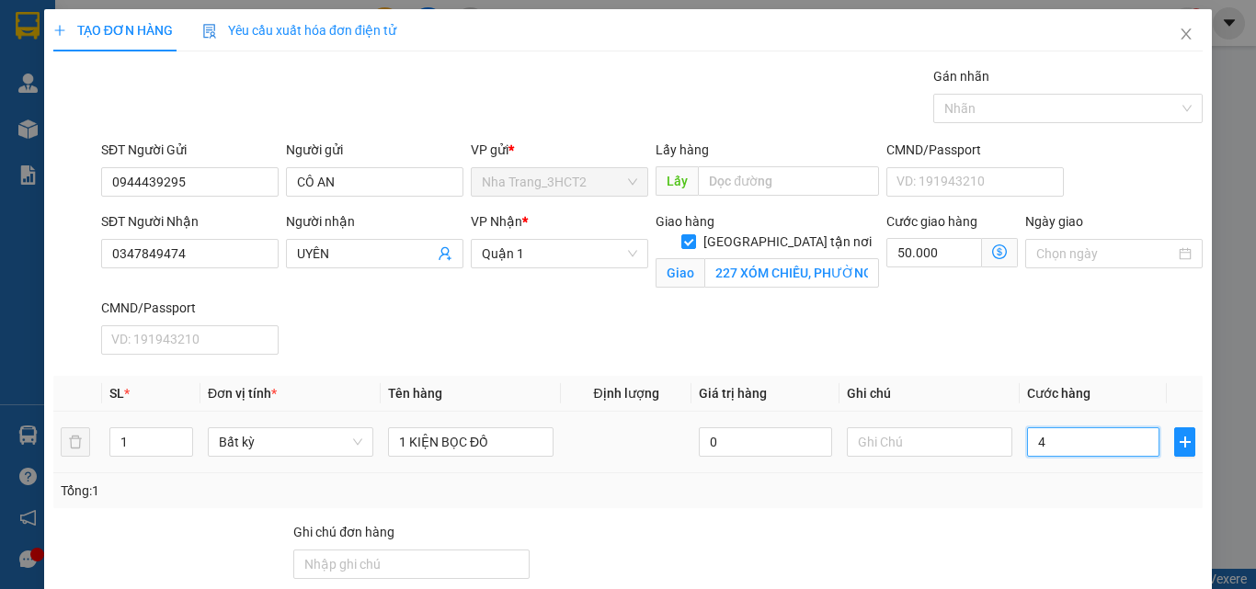
type input "50.040"
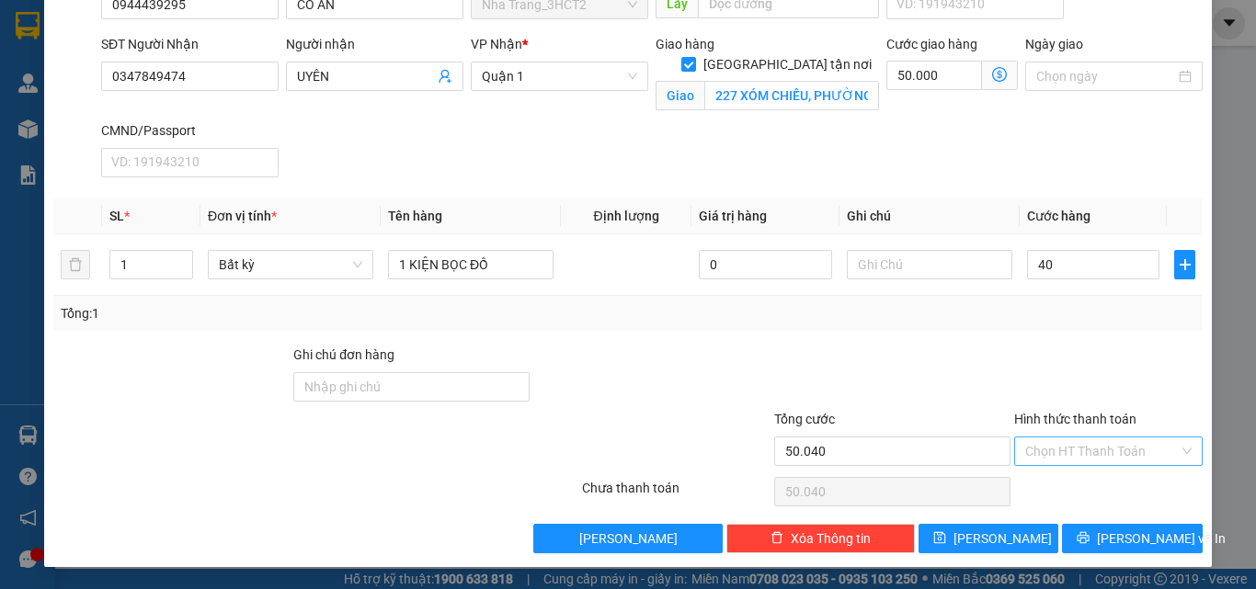
type input "40.000"
type input "90.000"
click at [1084, 452] on input "Hình thức thanh toán" at bounding box center [1102, 452] width 154 height 28
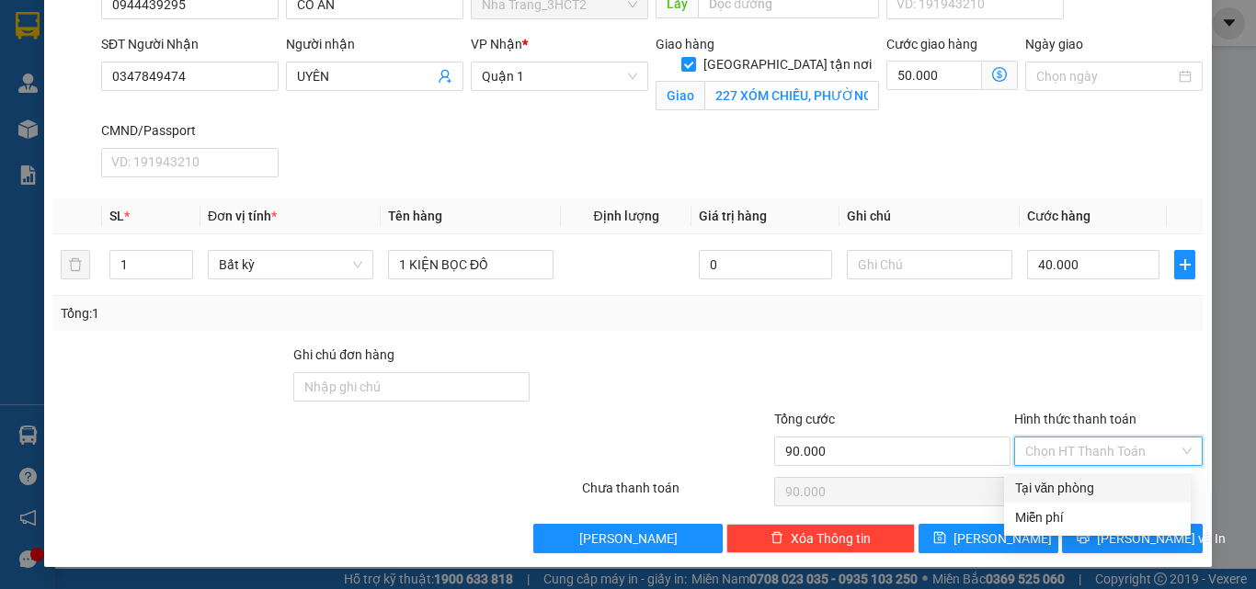
click at [1072, 478] on div "Tại văn phòng" at bounding box center [1097, 488] width 165 height 20
type input "0"
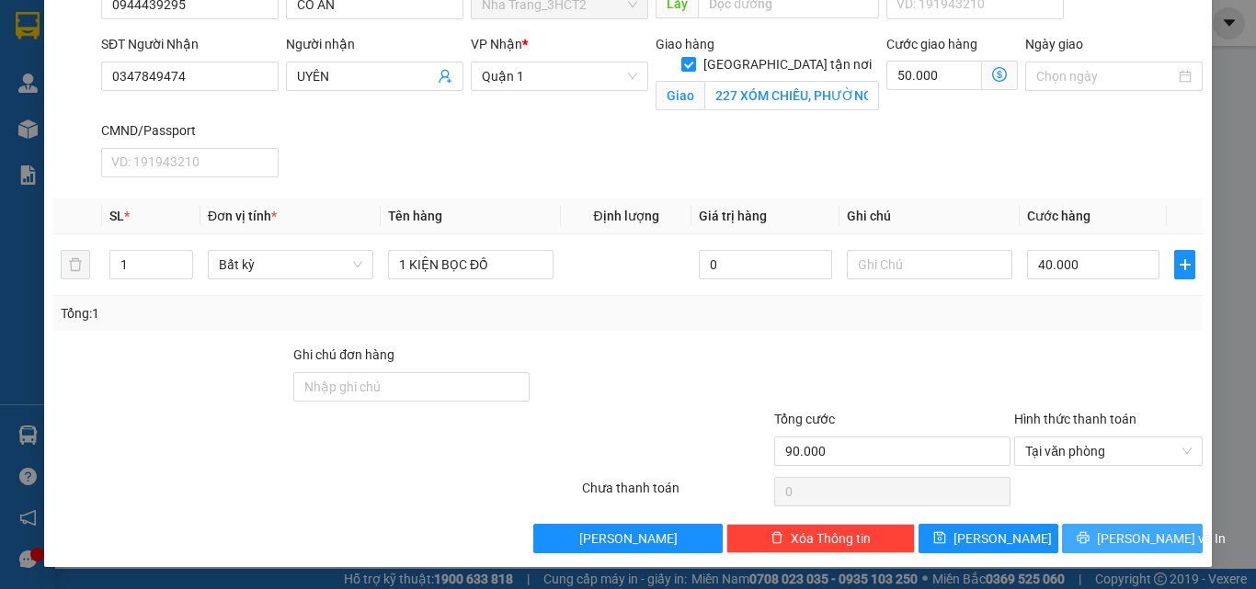
click at [1104, 531] on span "[PERSON_NAME] và In" at bounding box center [1161, 539] width 129 height 20
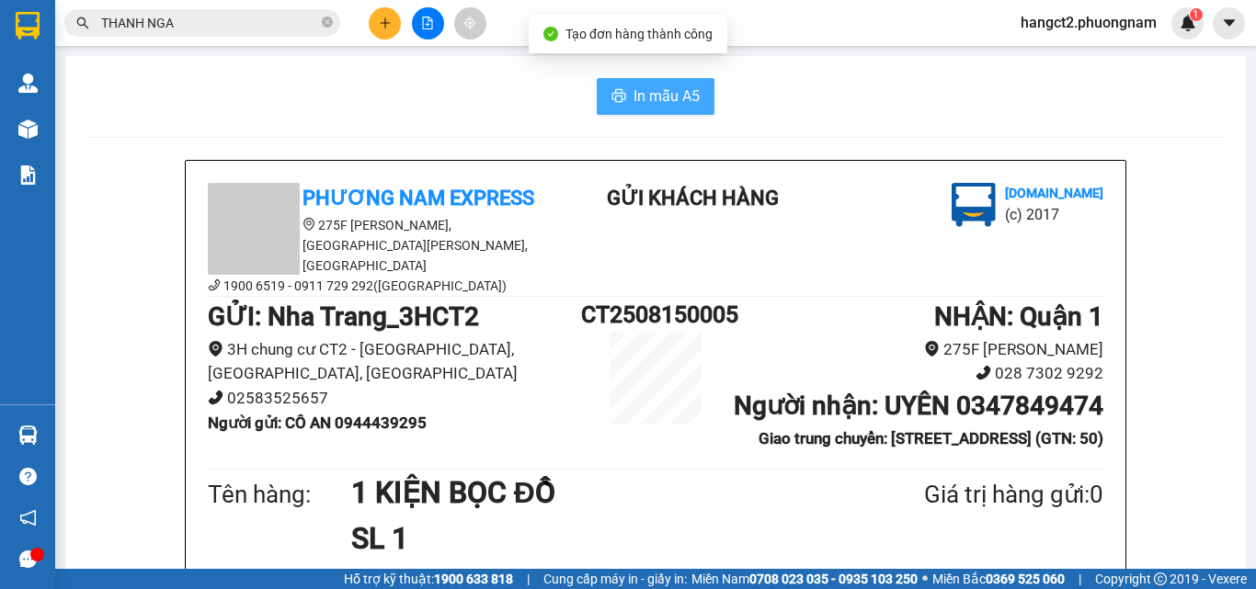
click at [634, 107] on span "In mẫu A5" at bounding box center [667, 96] width 66 height 23
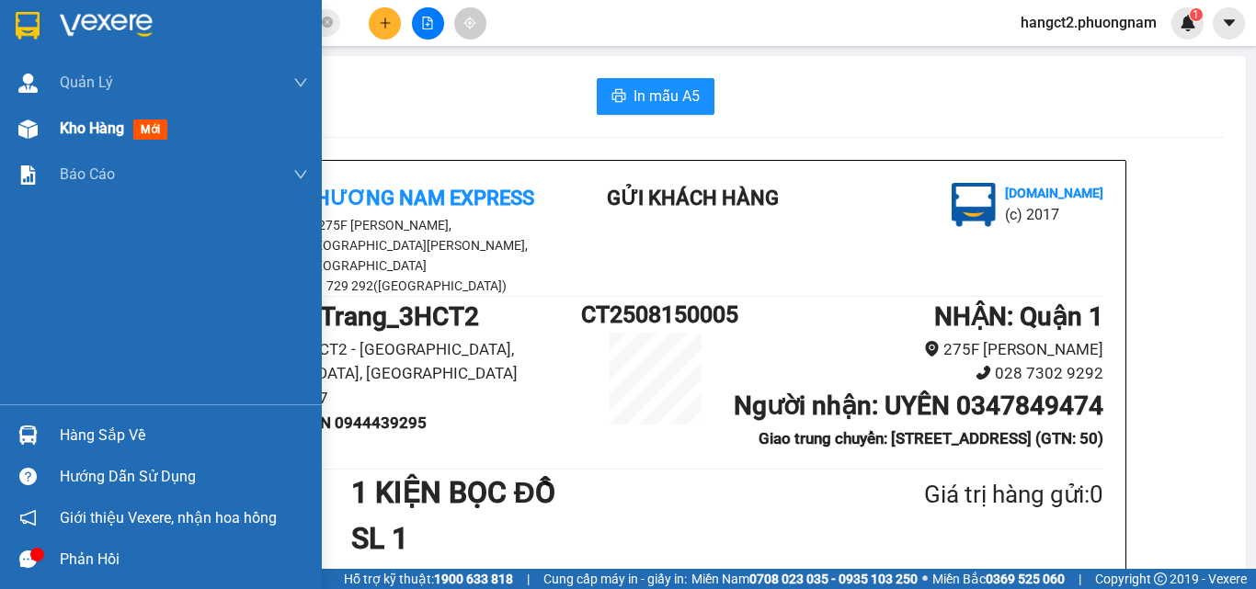
click at [28, 134] on img at bounding box center [27, 129] width 19 height 19
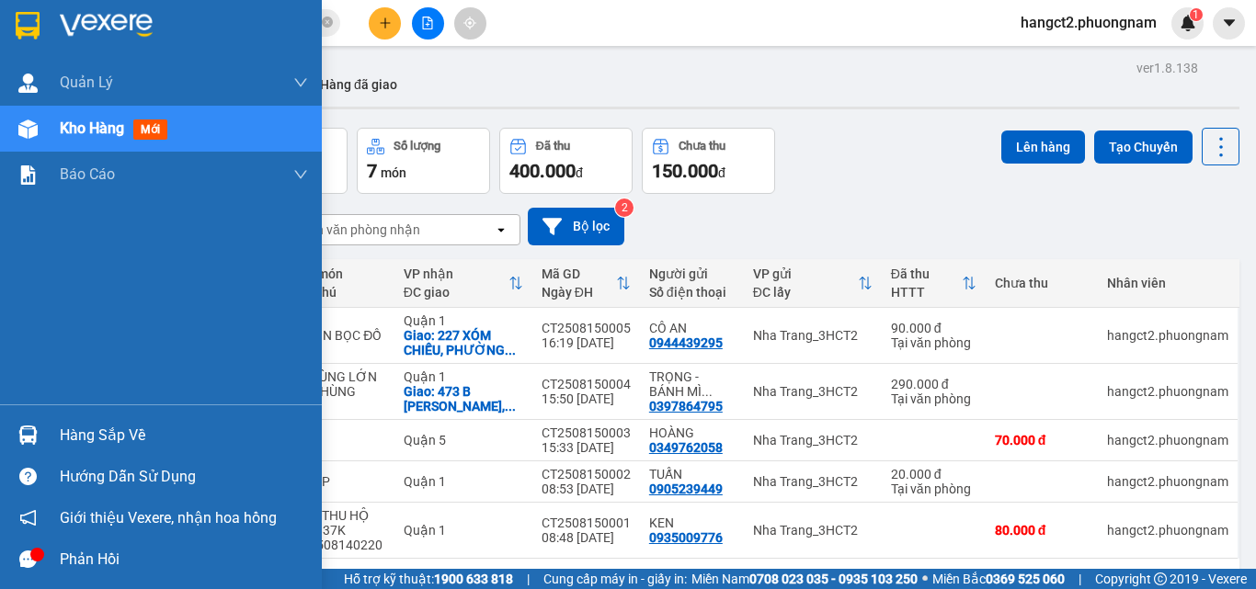
scroll to position [85, 0]
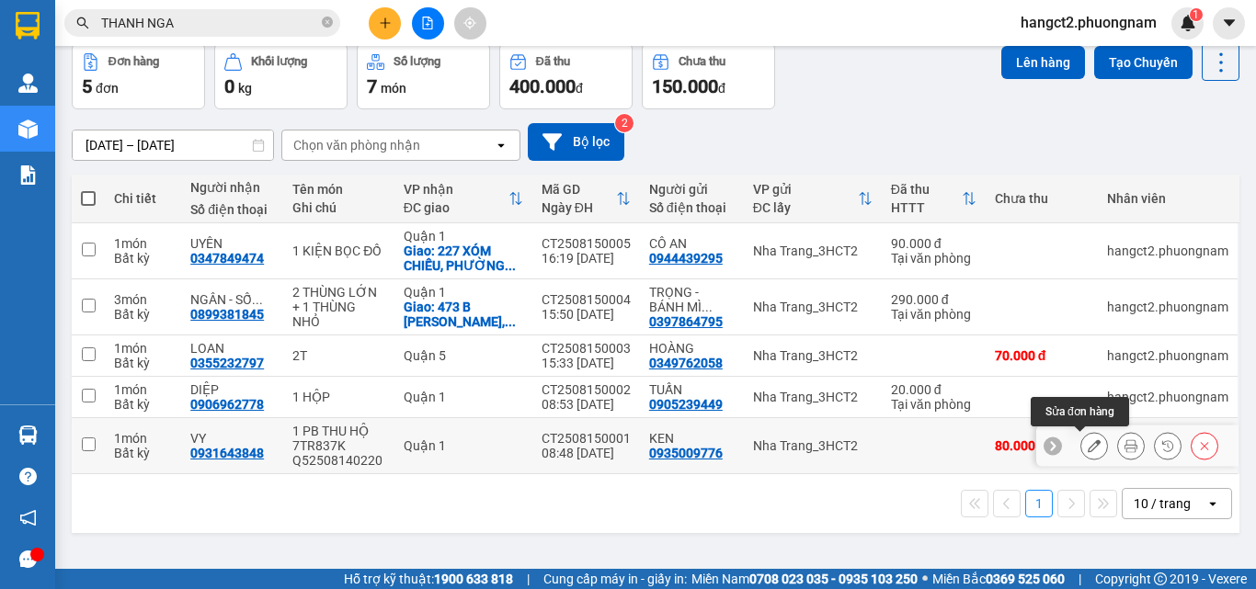
click at [1088, 440] on icon at bounding box center [1094, 446] width 13 height 13
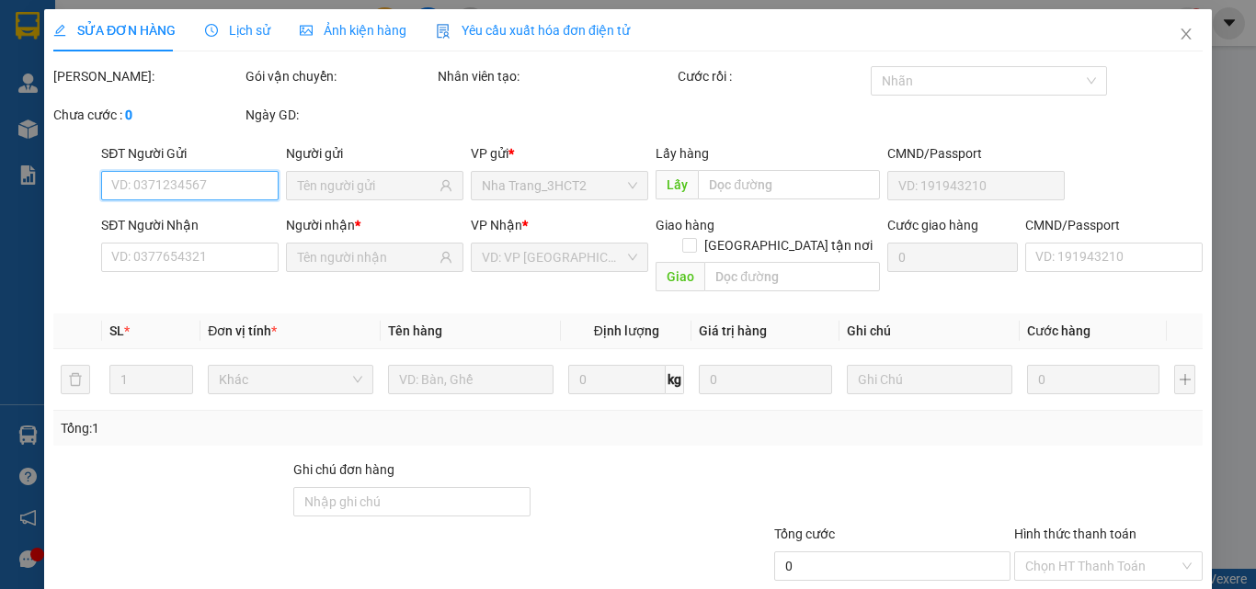
type input "0935009776"
type input "0931643848"
type input "80.000"
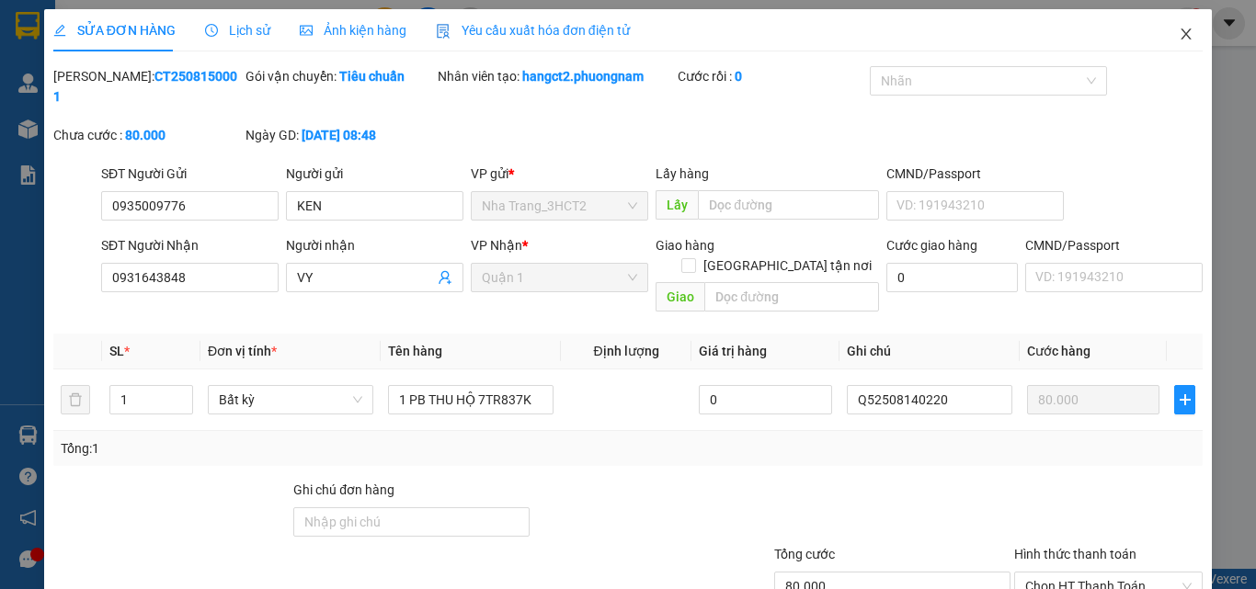
click at [1167, 27] on span "Close" at bounding box center [1185, 34] width 51 height 51
